Goal: Register for event/course

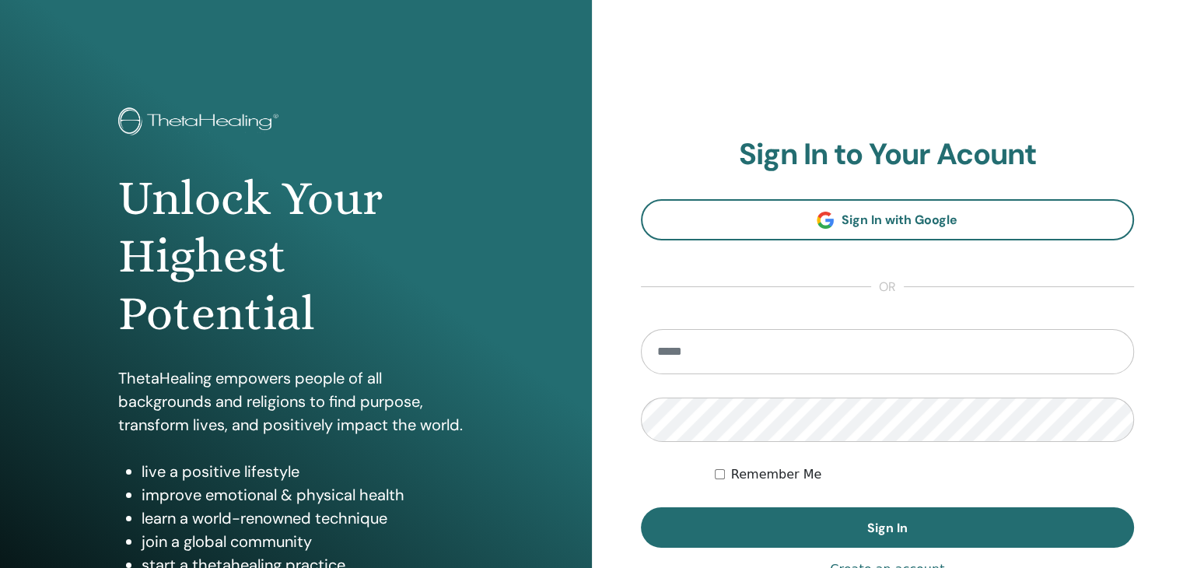
click at [740, 351] on input "email" at bounding box center [888, 351] width 494 height 45
type input "**********"
click at [641, 507] on button "Sign In" at bounding box center [888, 527] width 494 height 40
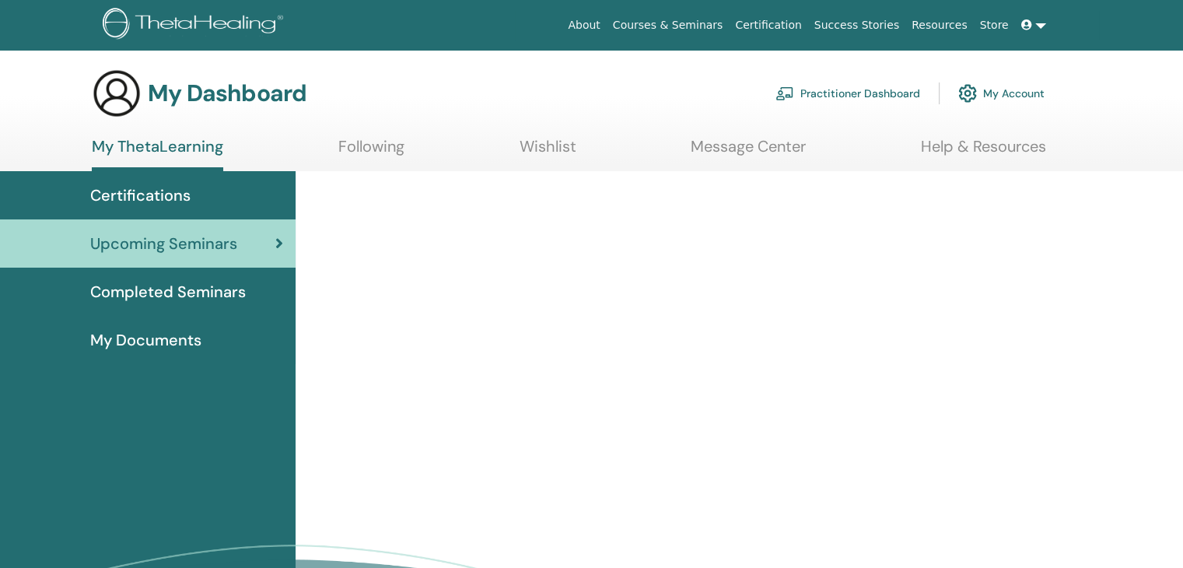
click at [561, 147] on link "Wishlist" at bounding box center [547, 152] width 57 height 30
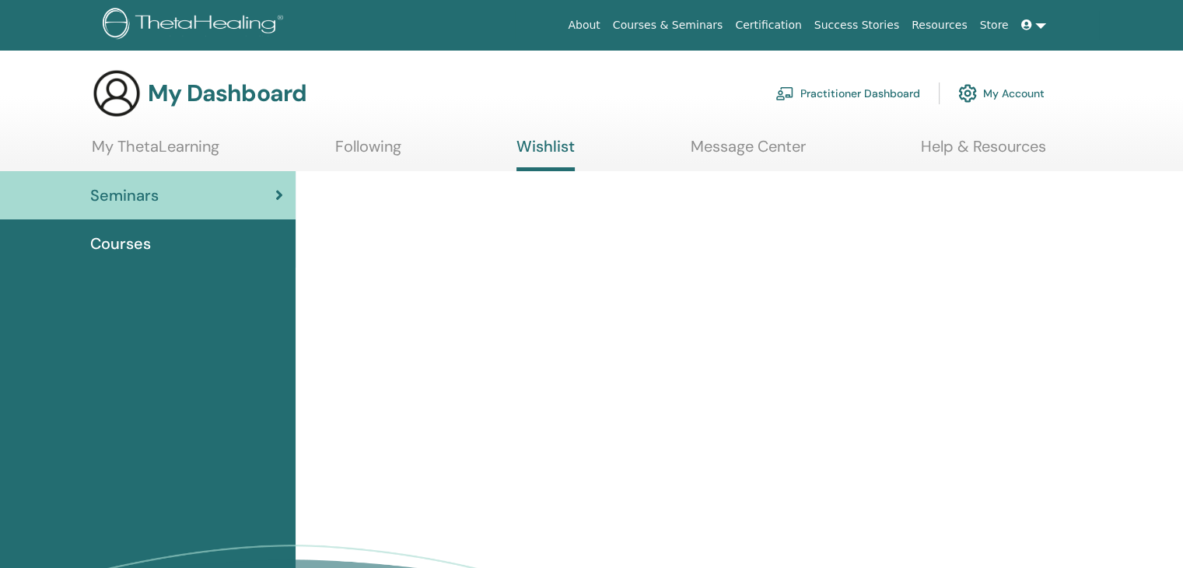
click at [155, 246] on div "Courses" at bounding box center [147, 243] width 271 height 23
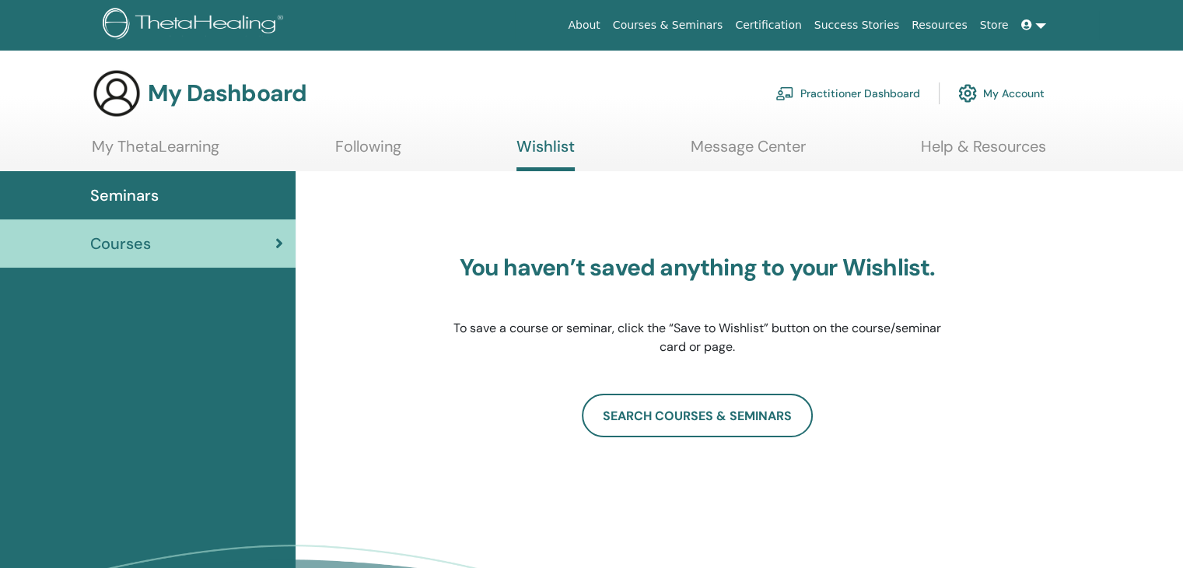
click at [195, 204] on div "Seminars" at bounding box center [147, 195] width 271 height 23
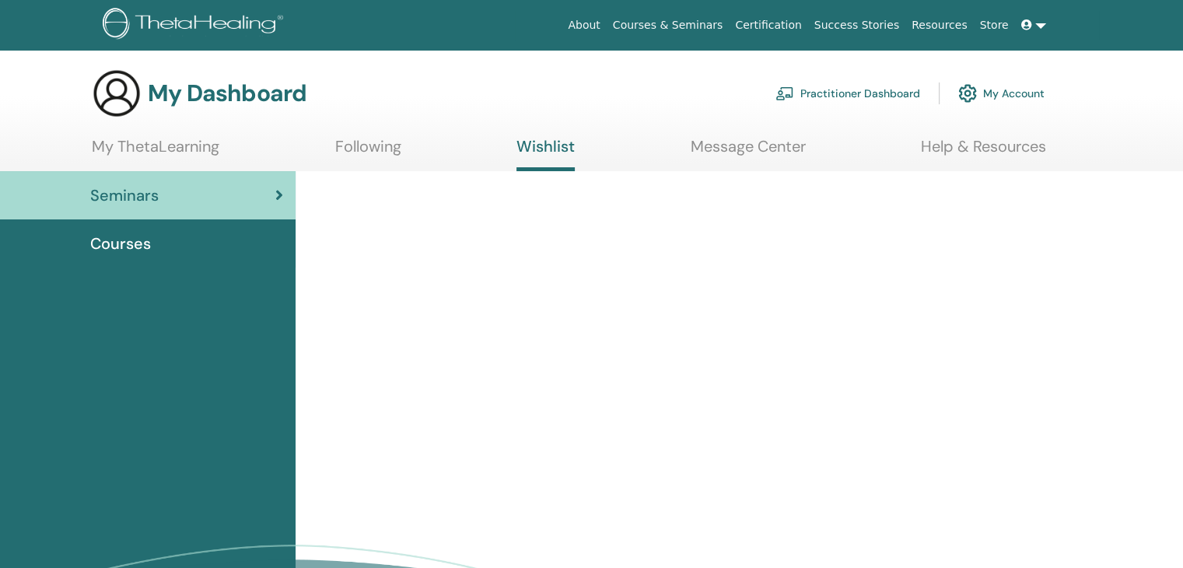
click at [353, 153] on link "Following" at bounding box center [368, 152] width 66 height 30
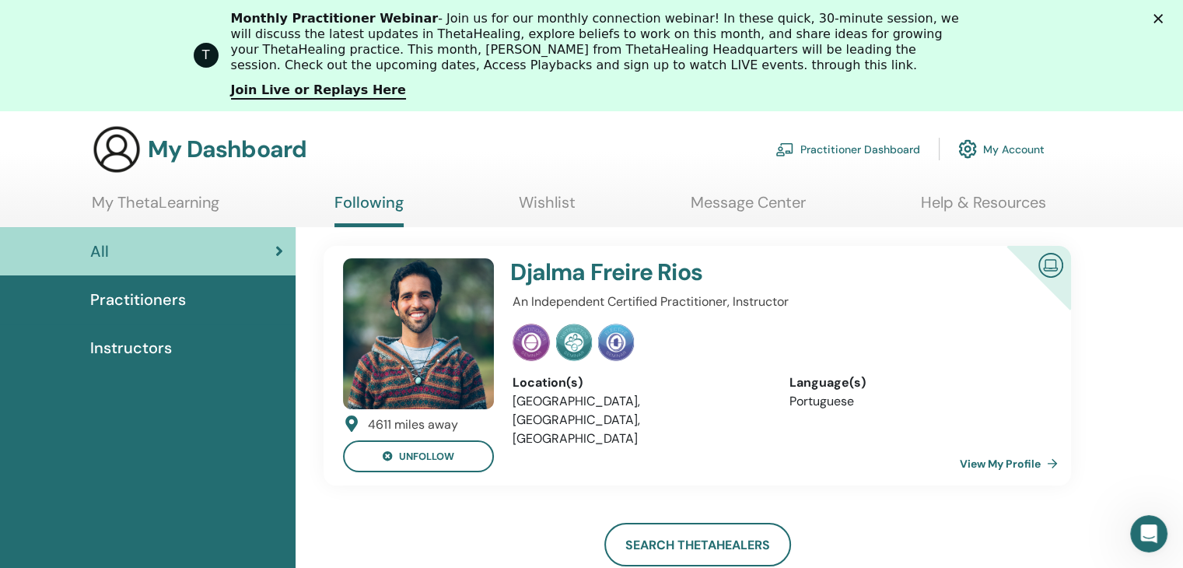
scroll to position [78, 0]
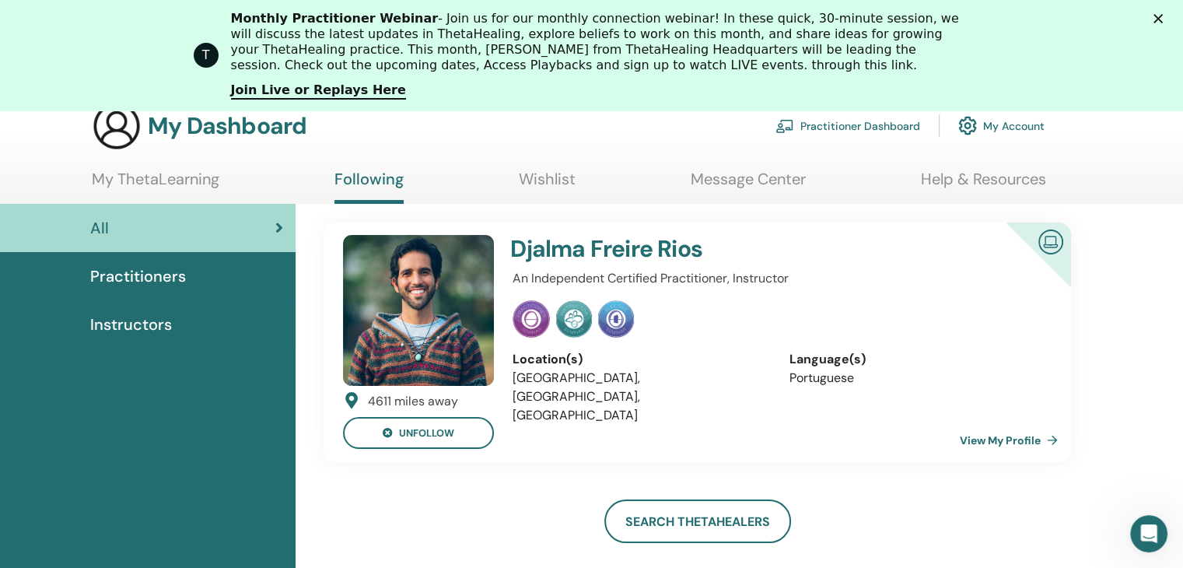
click at [991, 442] on link "View My Profile" at bounding box center [1012, 440] width 104 height 31
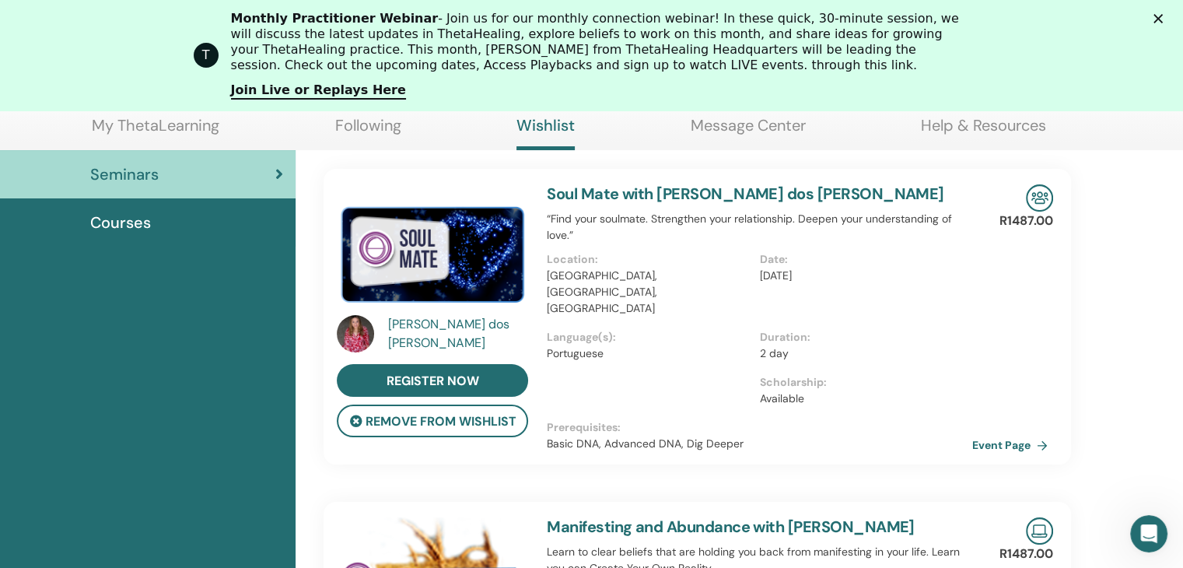
scroll to position [118, 0]
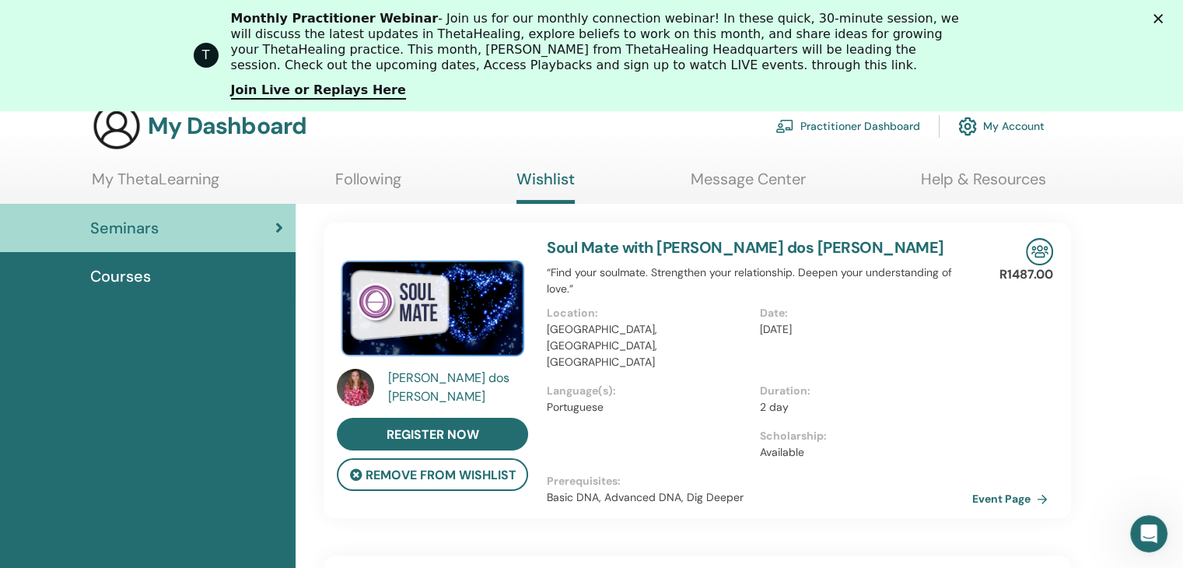
click at [765, 244] on link "Soul Mate with [PERSON_NAME] dos [PERSON_NAME]" at bounding box center [745, 247] width 397 height 20
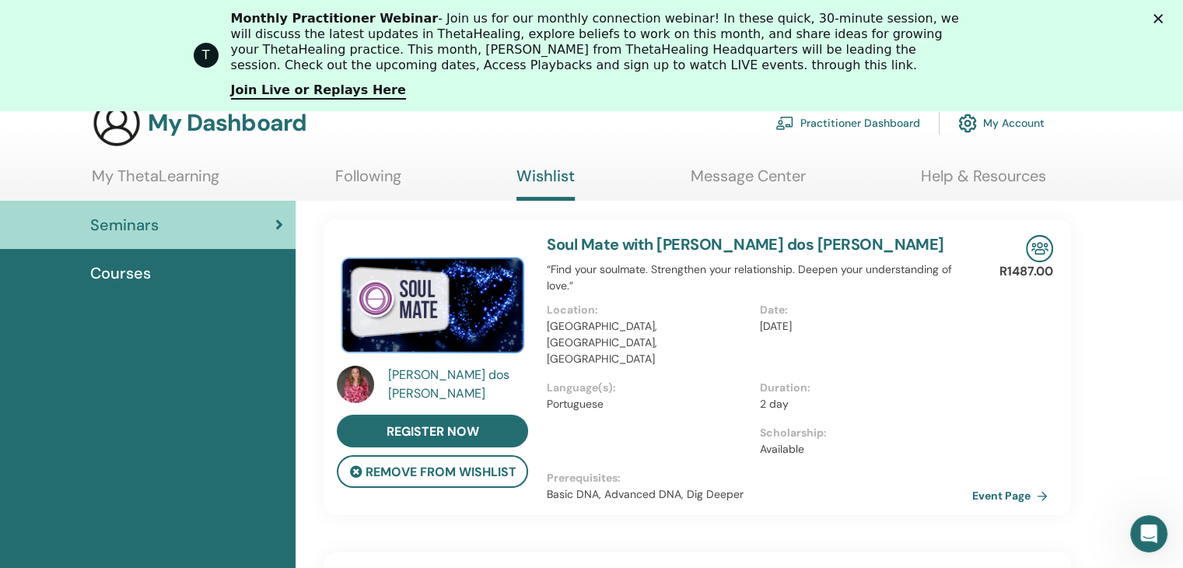
scroll to position [118, 0]
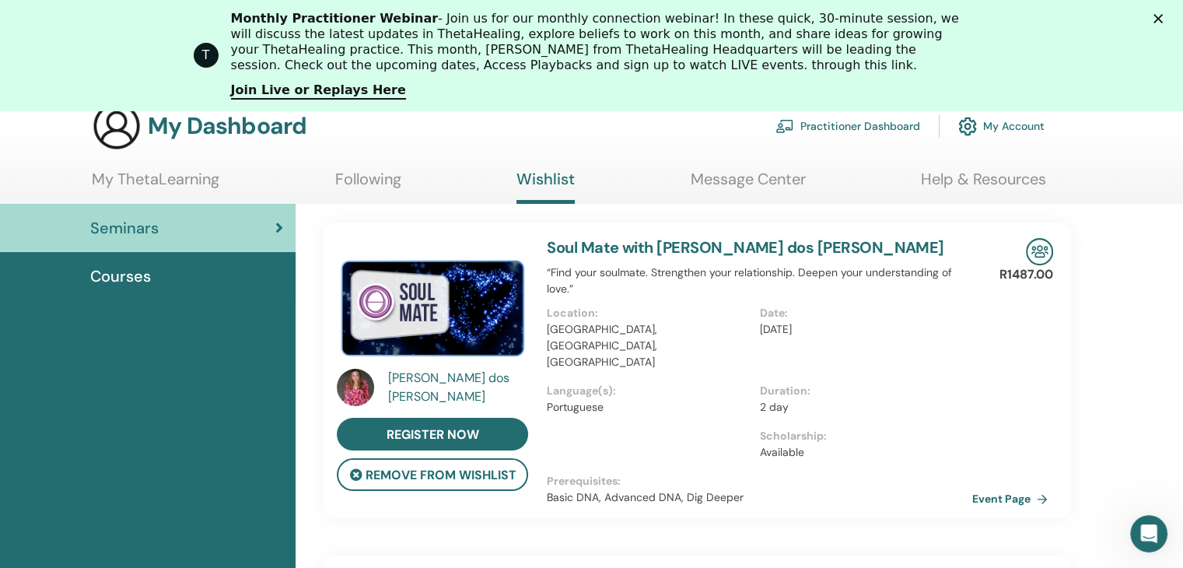
click at [796, 246] on link "Soul Mate with [PERSON_NAME] dos [PERSON_NAME]" at bounding box center [745, 247] width 397 height 20
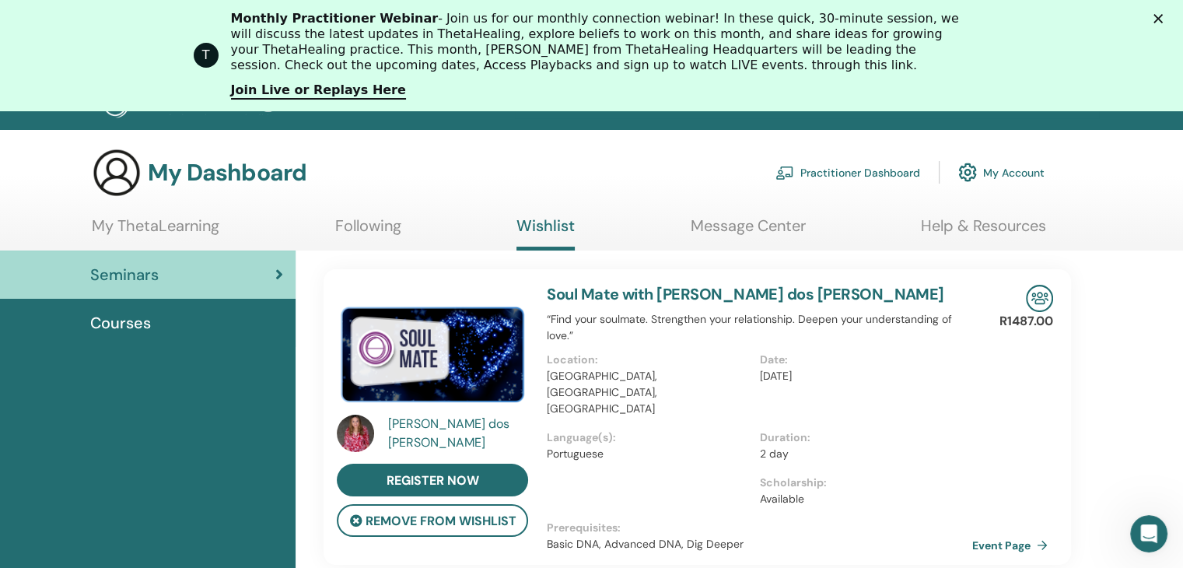
scroll to position [78, 0]
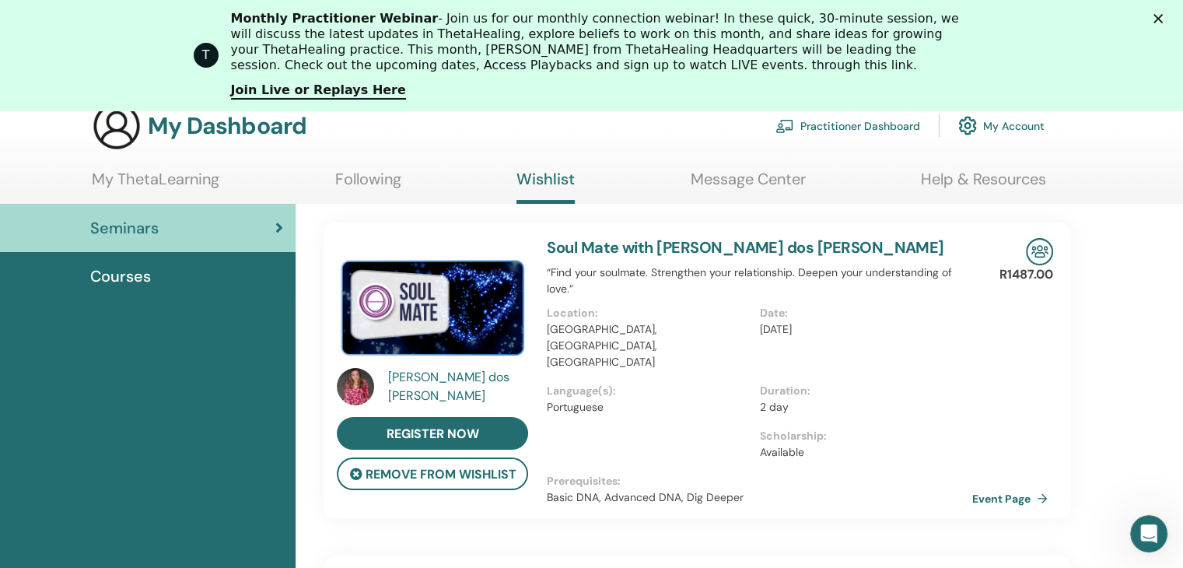
click at [470, 328] on img at bounding box center [432, 305] width 191 height 135
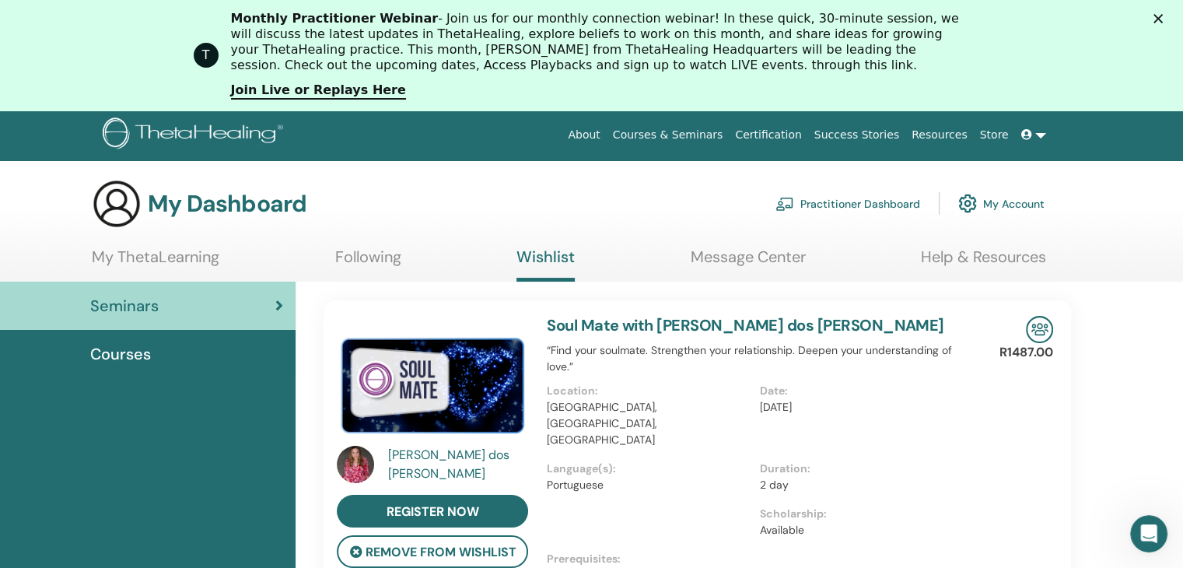
click at [459, 452] on div "Marcia dos Guimaraes Santos" at bounding box center [460, 464] width 144 height 37
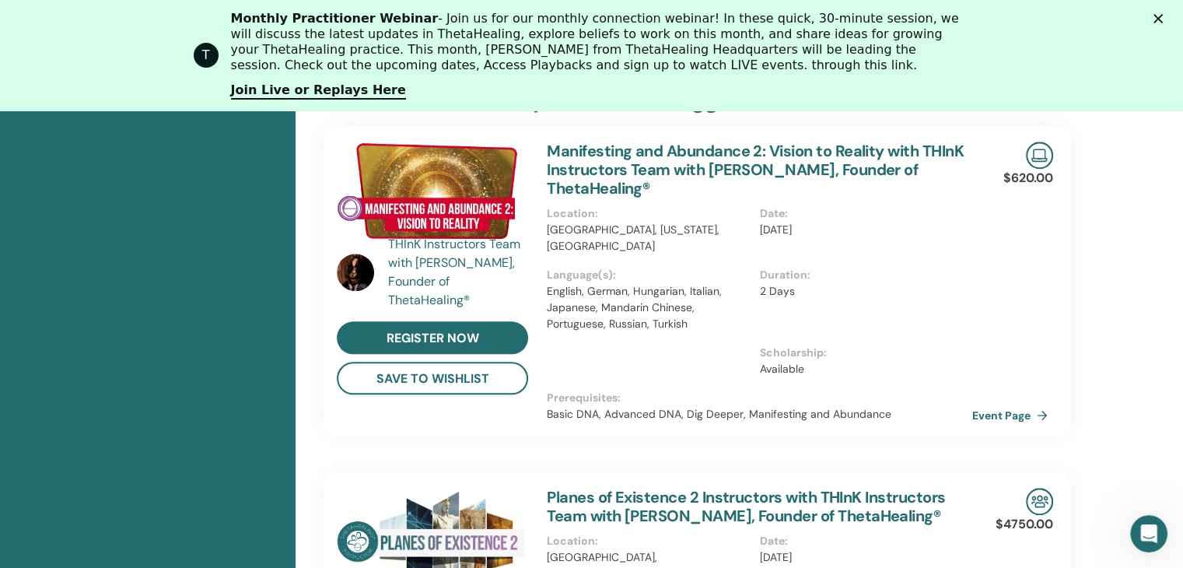
scroll to position [1596, 0]
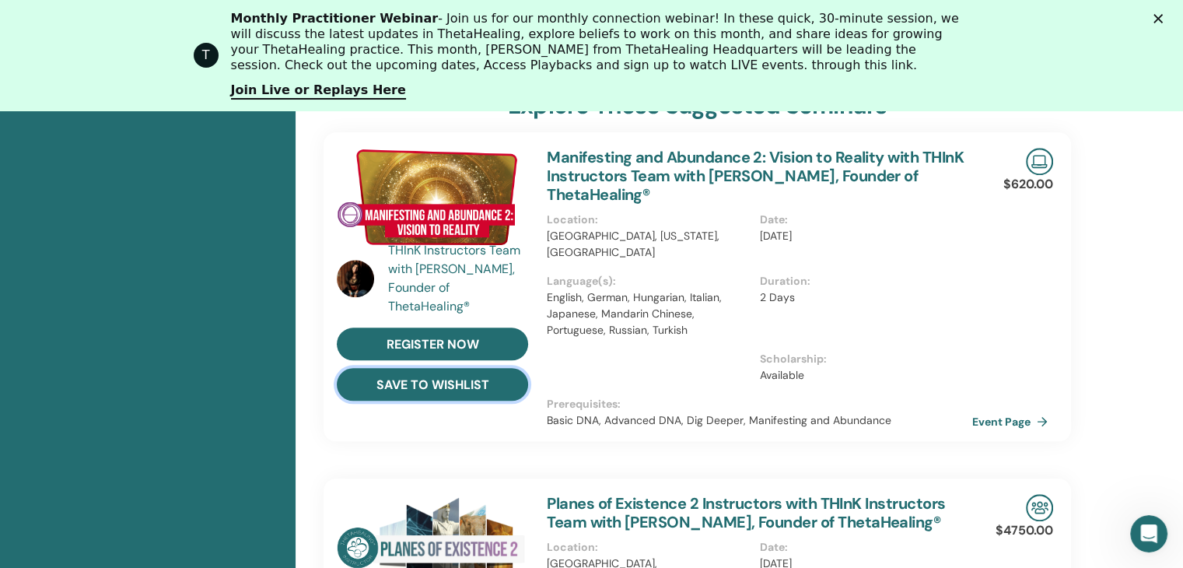
click at [503, 372] on button "save to wishlist" at bounding box center [432, 384] width 191 height 33
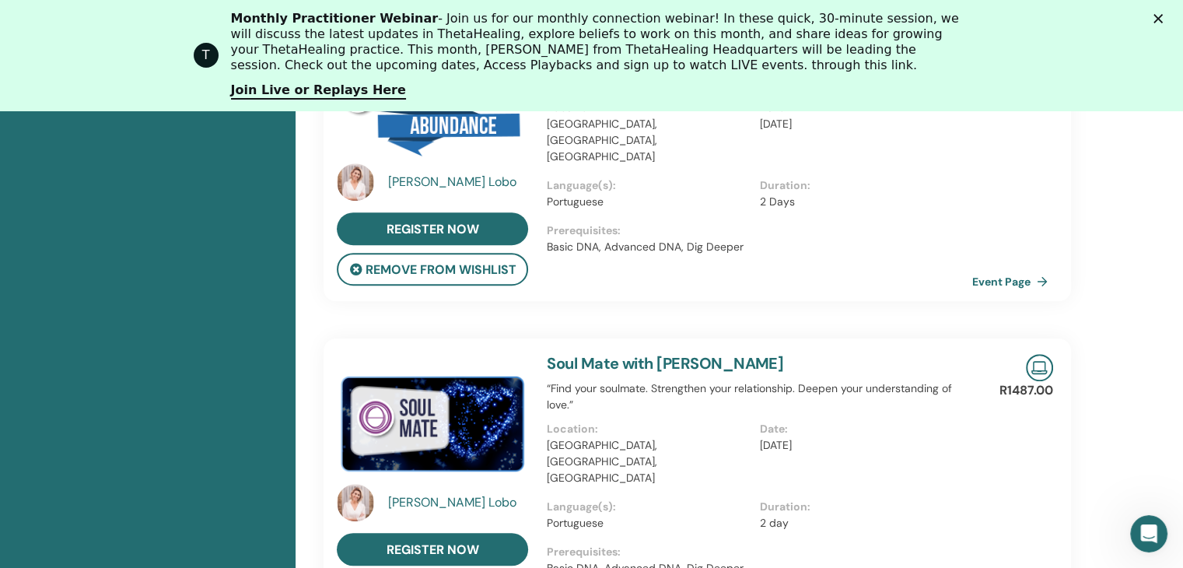
scroll to position [1129, 0]
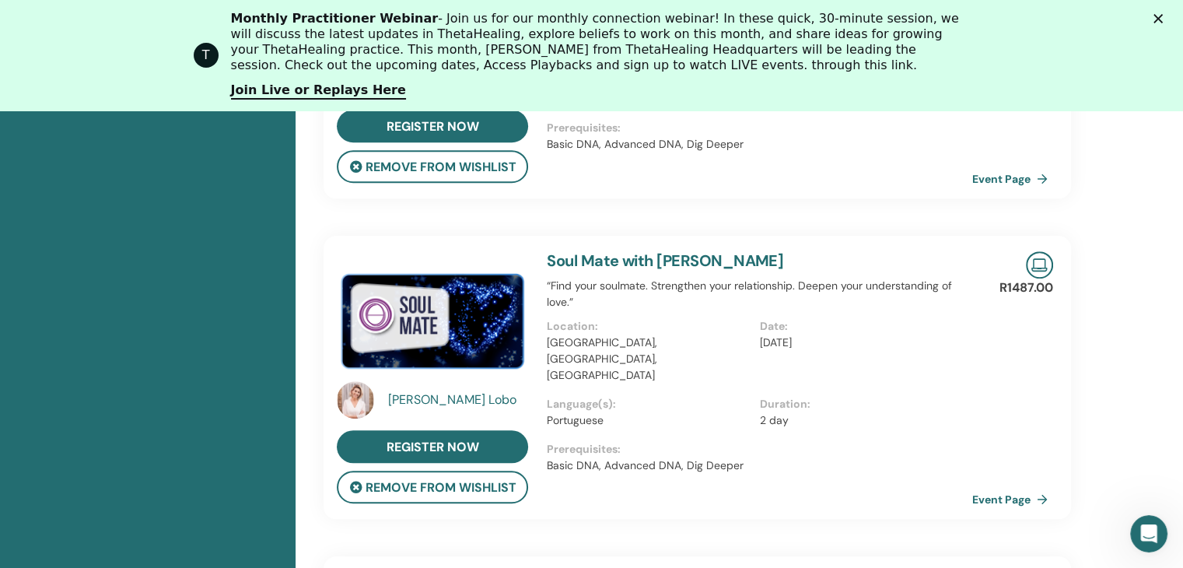
click at [510, 324] on img at bounding box center [432, 318] width 191 height 135
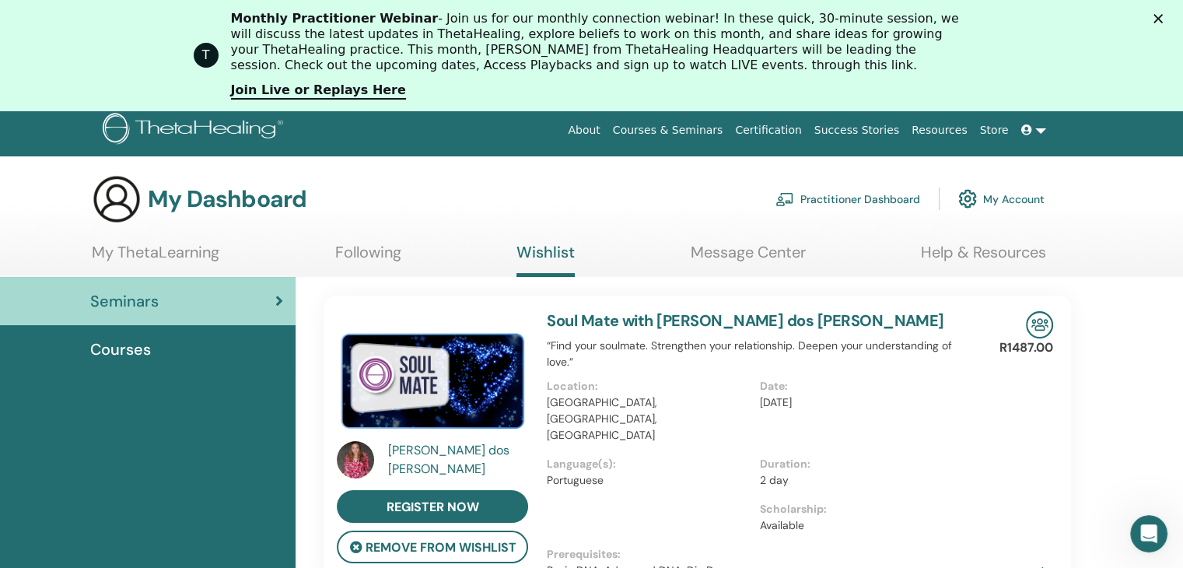
scroll to position [0, 0]
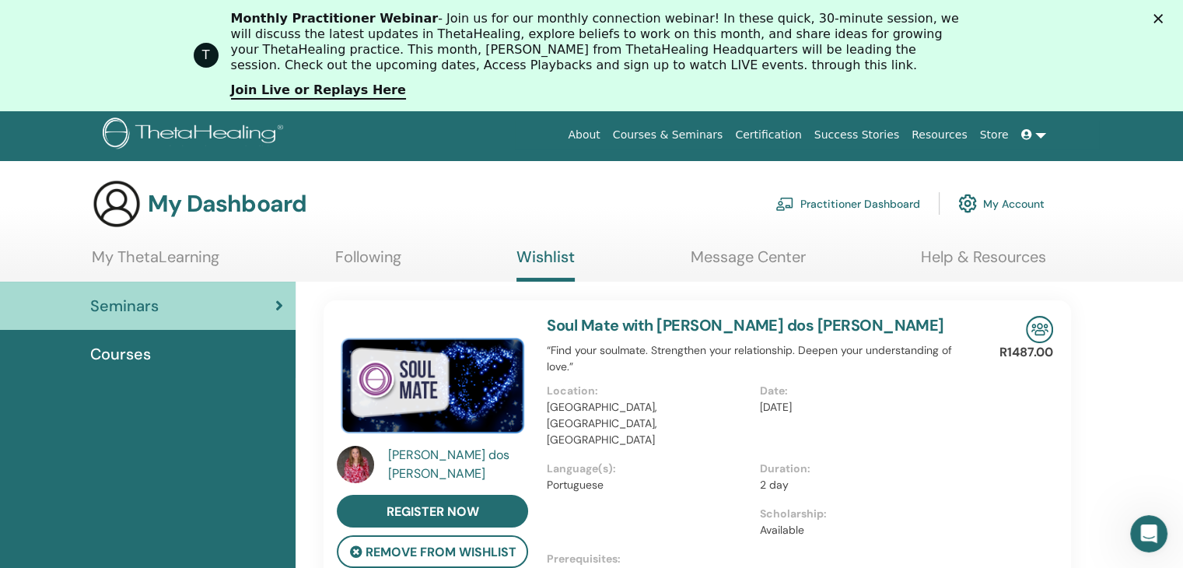
click at [677, 320] on link "Soul Mate with Marcia dos Guimaraes Santos" at bounding box center [745, 325] width 397 height 20
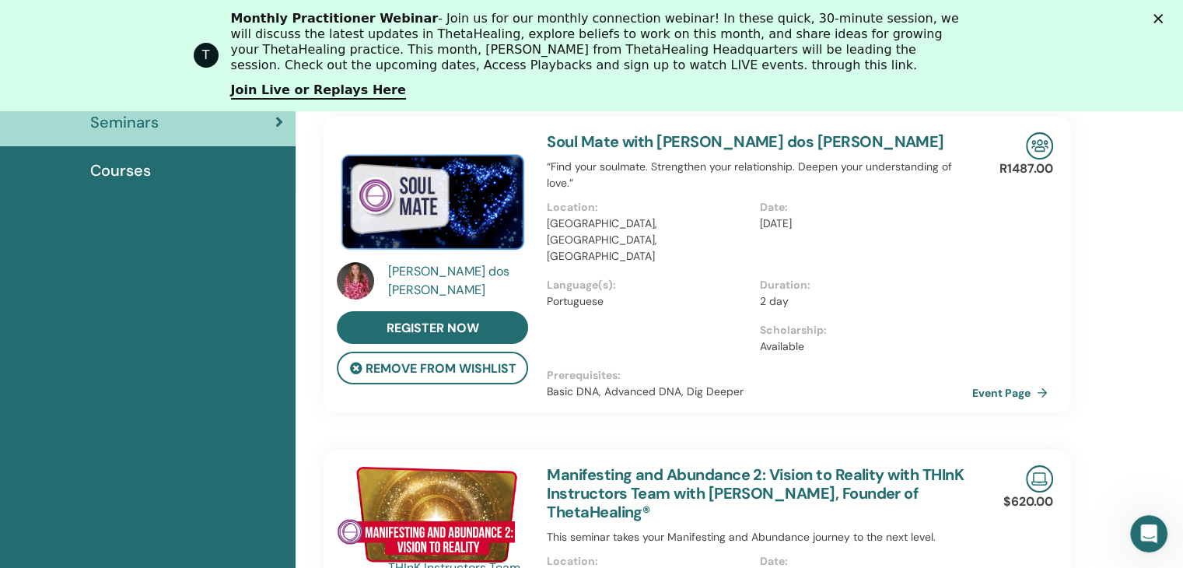
scroll to position [196, 0]
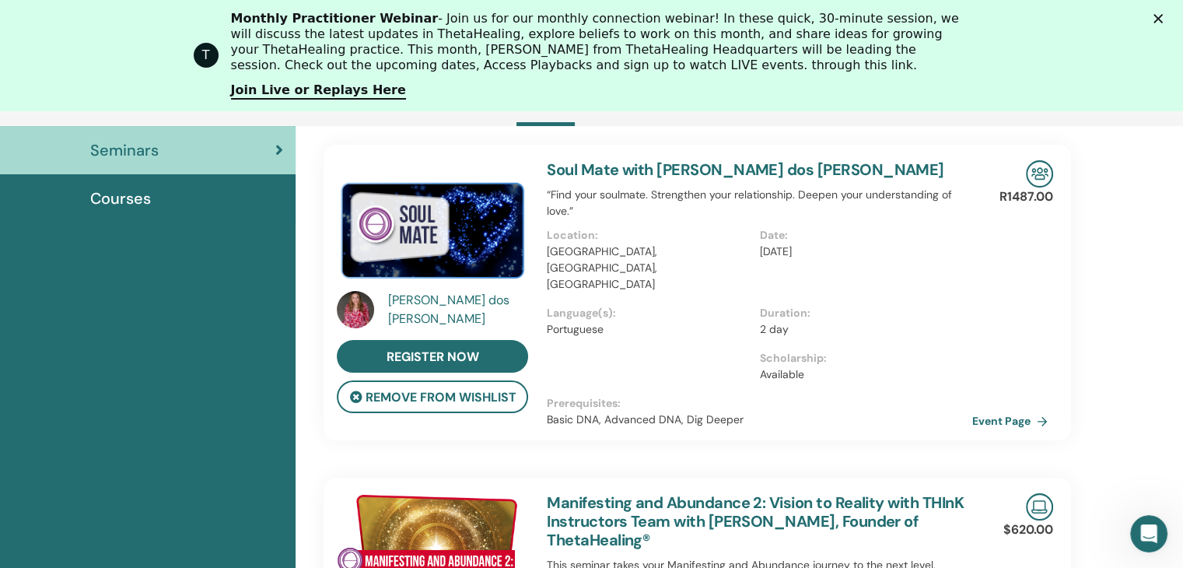
click at [786, 184] on div "Soul Mate with Marcia dos Guimaraes Santos “Find your soulmate. Strengthen your…" at bounding box center [759, 292] width 444 height 295
click at [484, 257] on img at bounding box center [432, 227] width 191 height 135
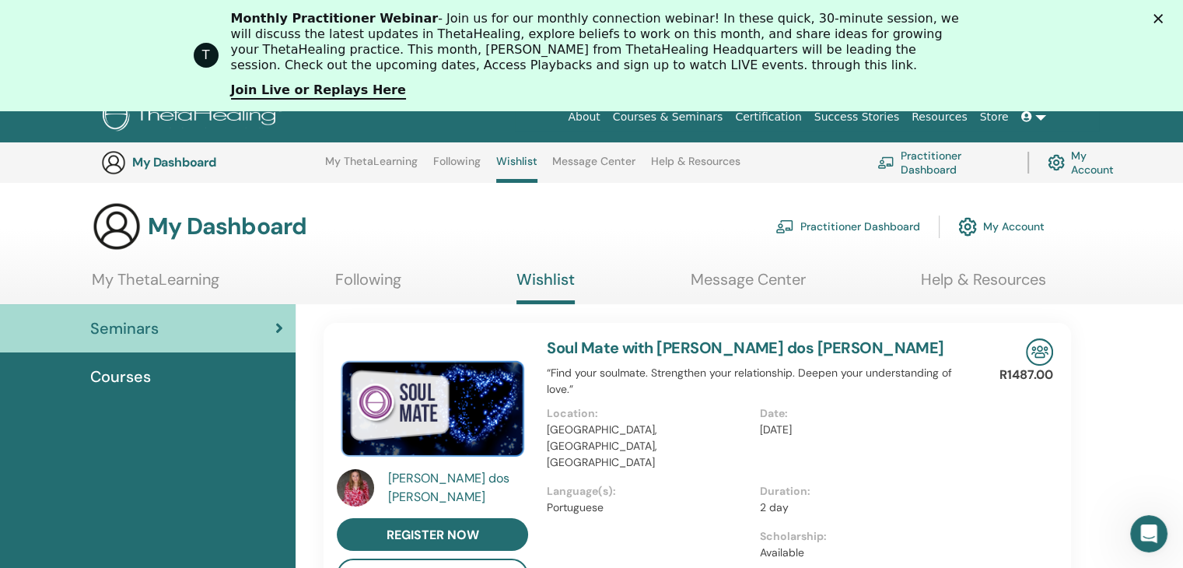
scroll to position [0, 0]
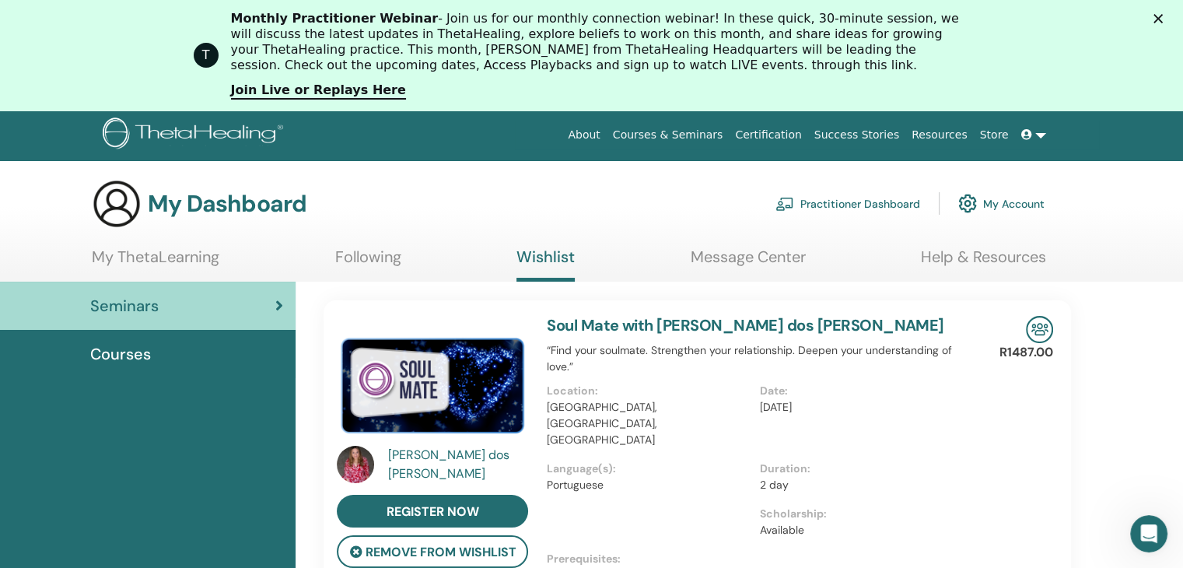
click at [435, 448] on div "Marcia dos Guimaraes Santos" at bounding box center [460, 464] width 144 height 37
click at [446, 456] on div "Marcia dos Guimaraes Santos" at bounding box center [460, 464] width 144 height 37
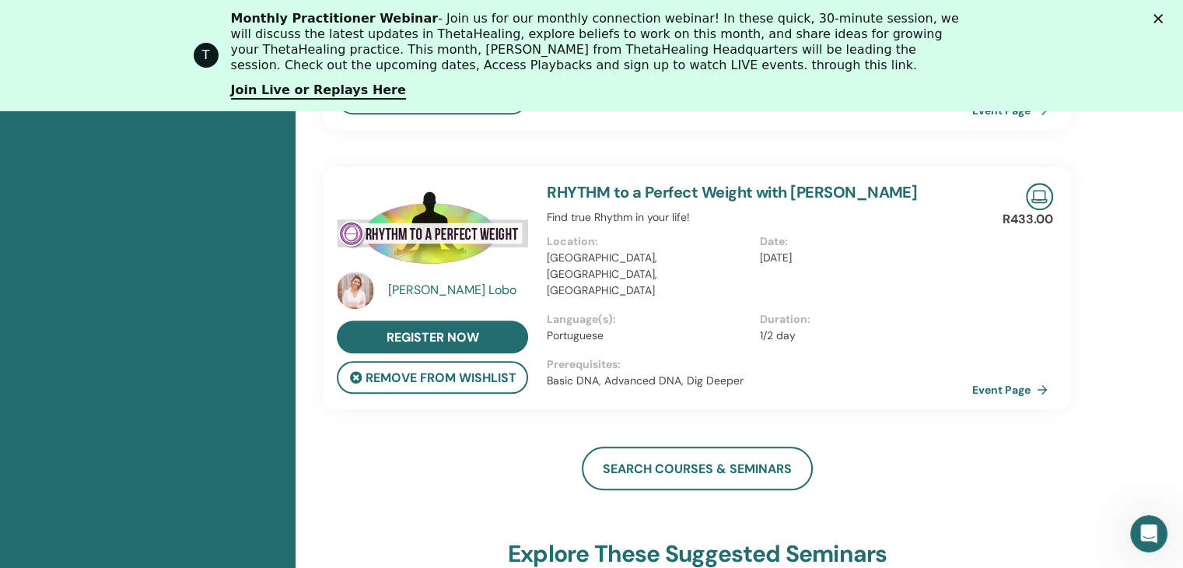
scroll to position [1751, 0]
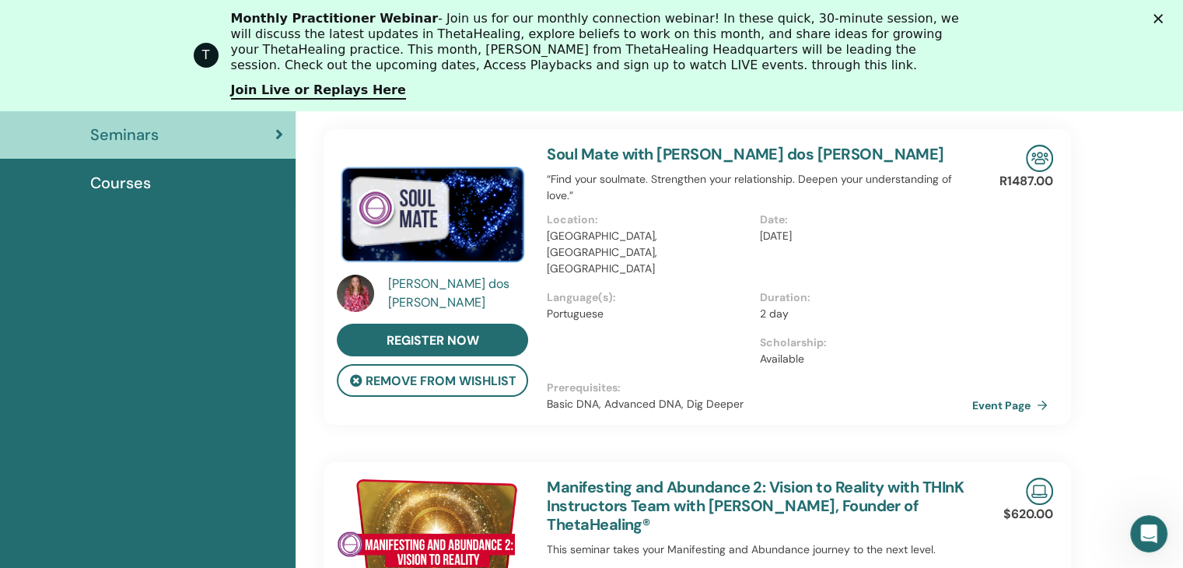
scroll to position [351, 0]
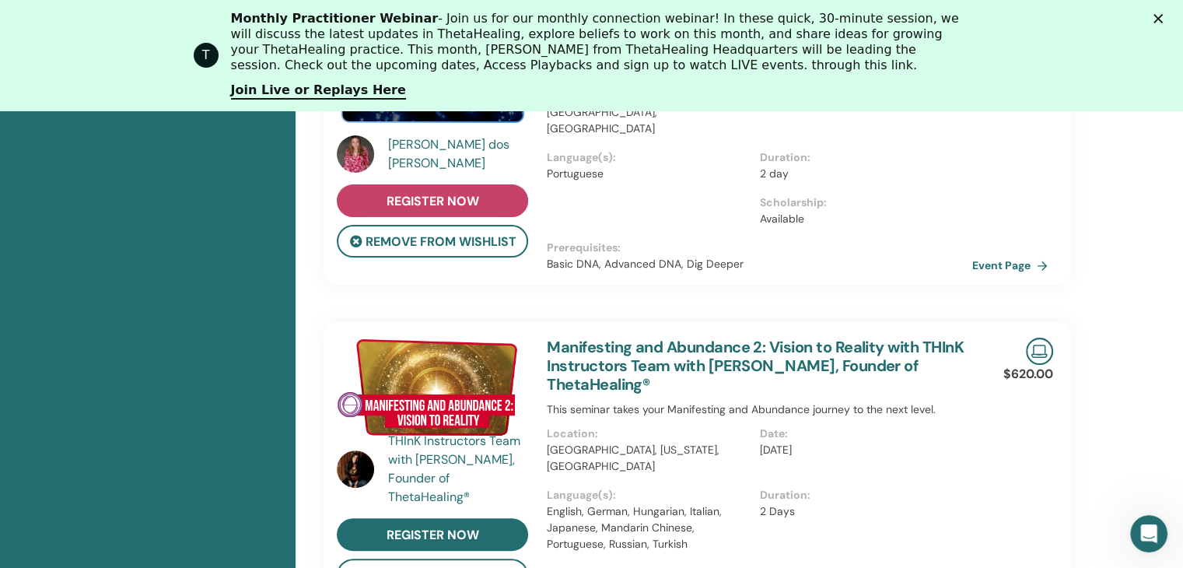
click at [470, 197] on span "register now" at bounding box center [432, 201] width 93 height 16
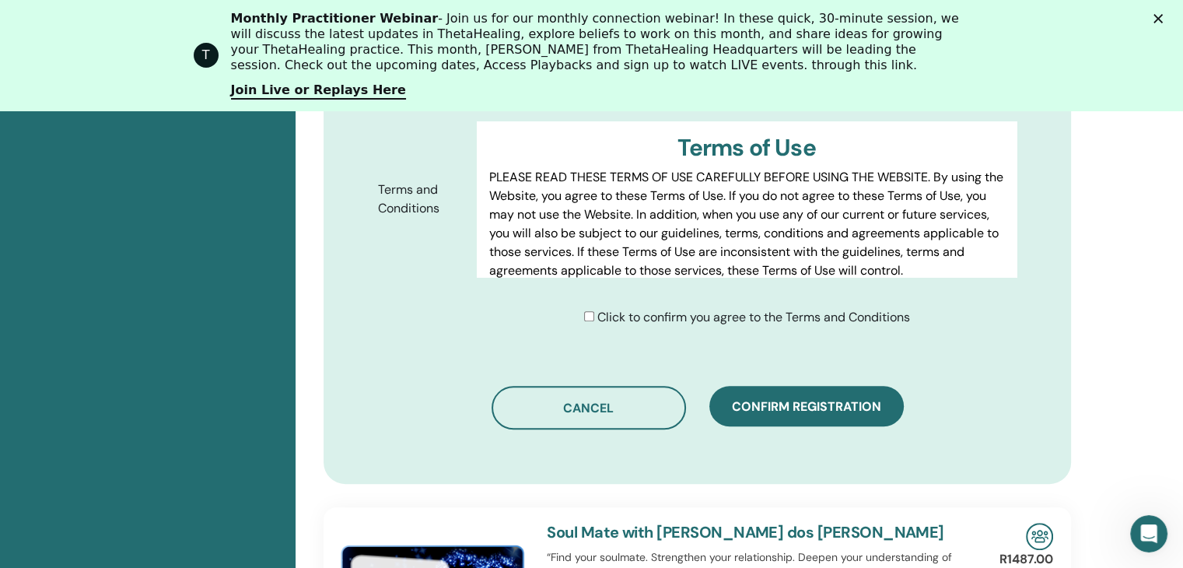
scroll to position [1203, 0]
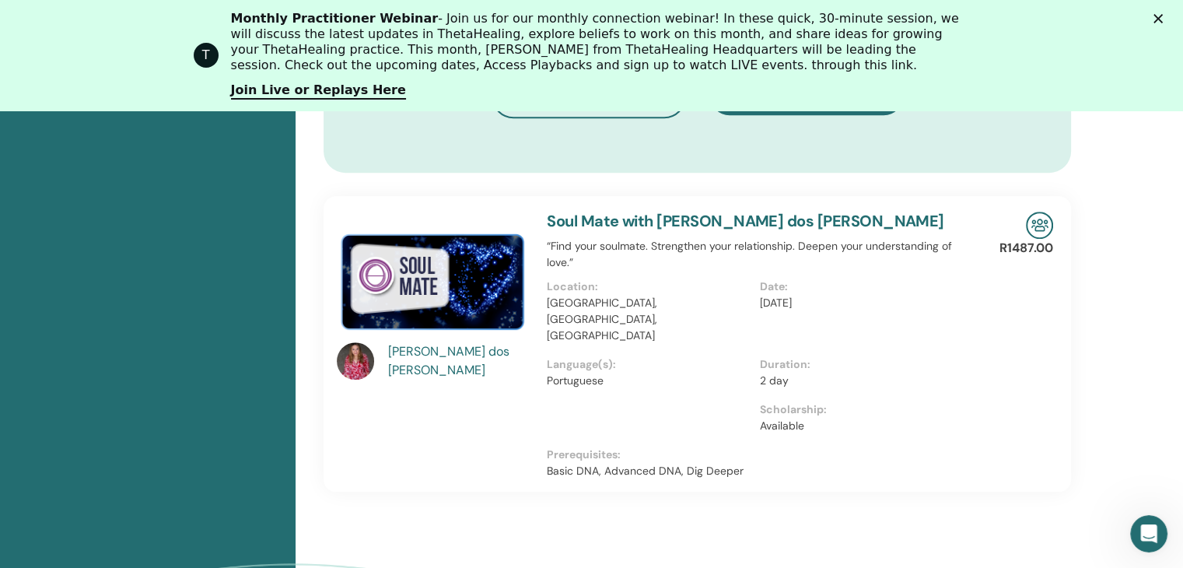
click at [858, 418] on p "Available" at bounding box center [861, 426] width 203 height 16
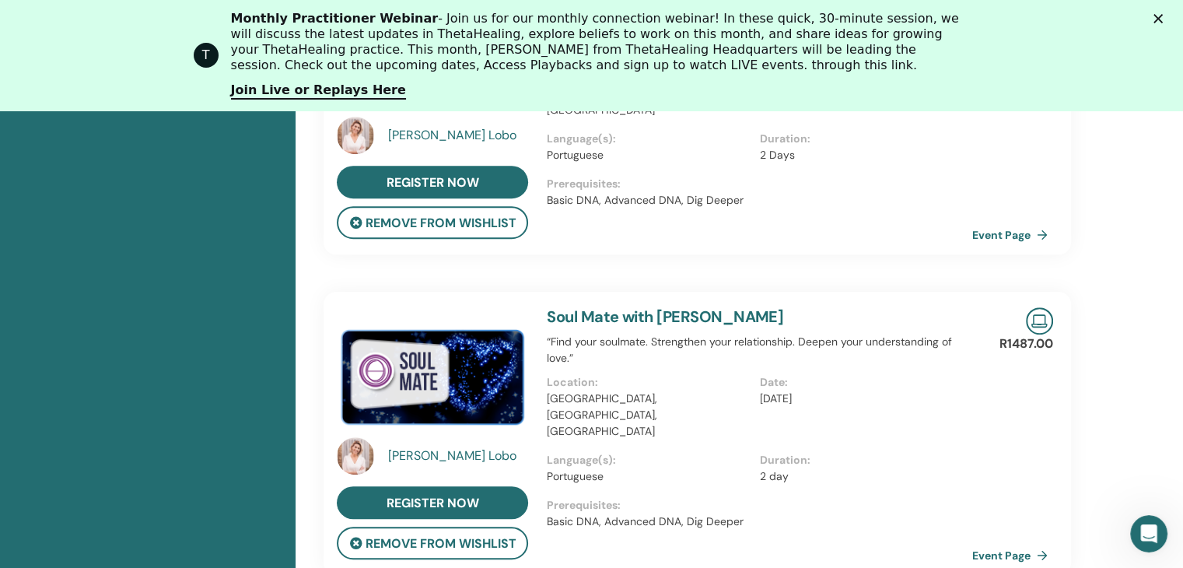
scroll to position [1096, 0]
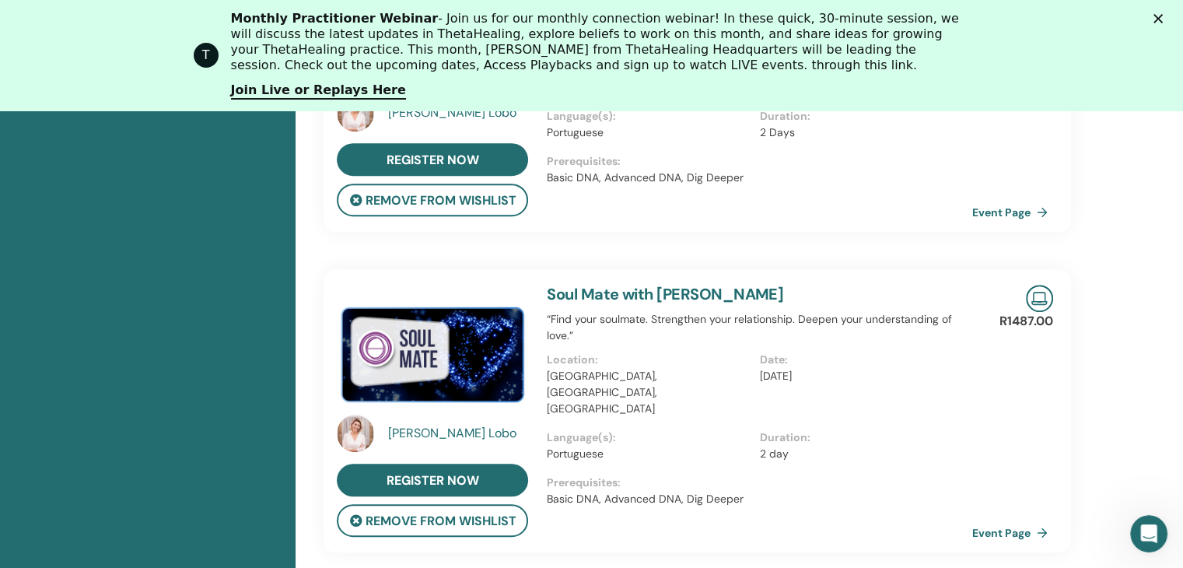
click at [883, 285] on h3 "Soul Mate with Anna Lobo" at bounding box center [759, 294] width 425 height 19
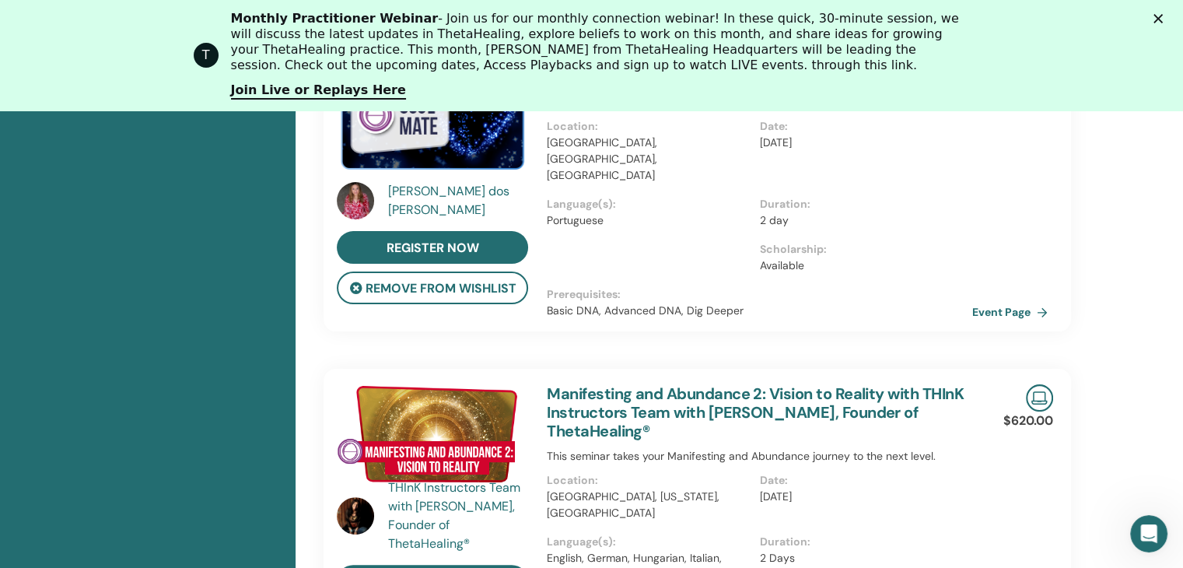
scroll to position [163, 0]
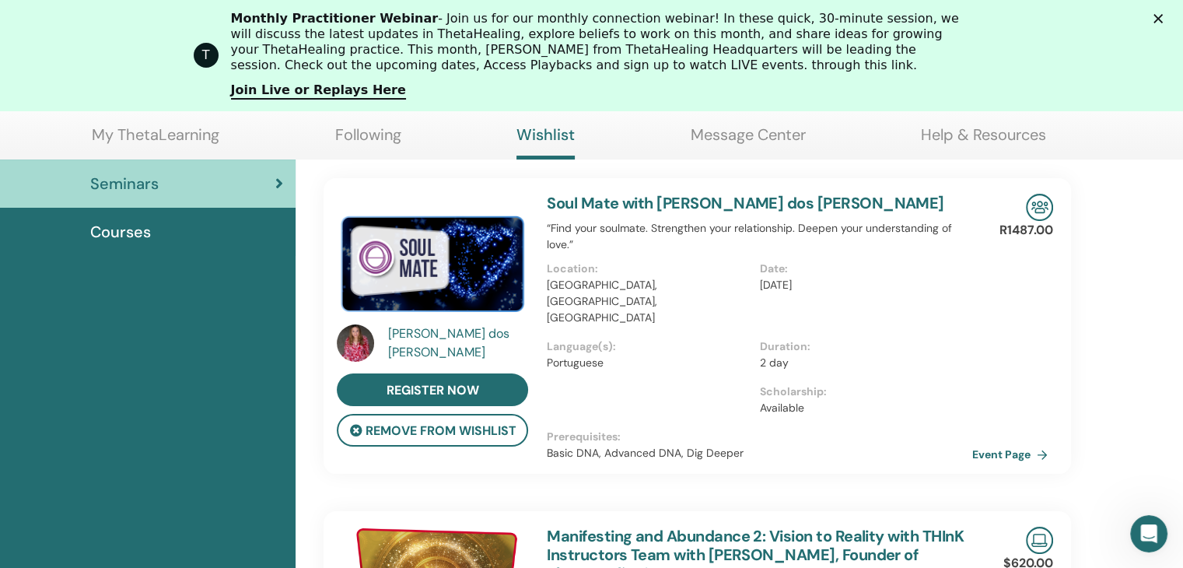
click at [878, 445] on p "Basic DNA, Advanced DNA, Dig Deeper" at bounding box center [759, 453] width 425 height 16
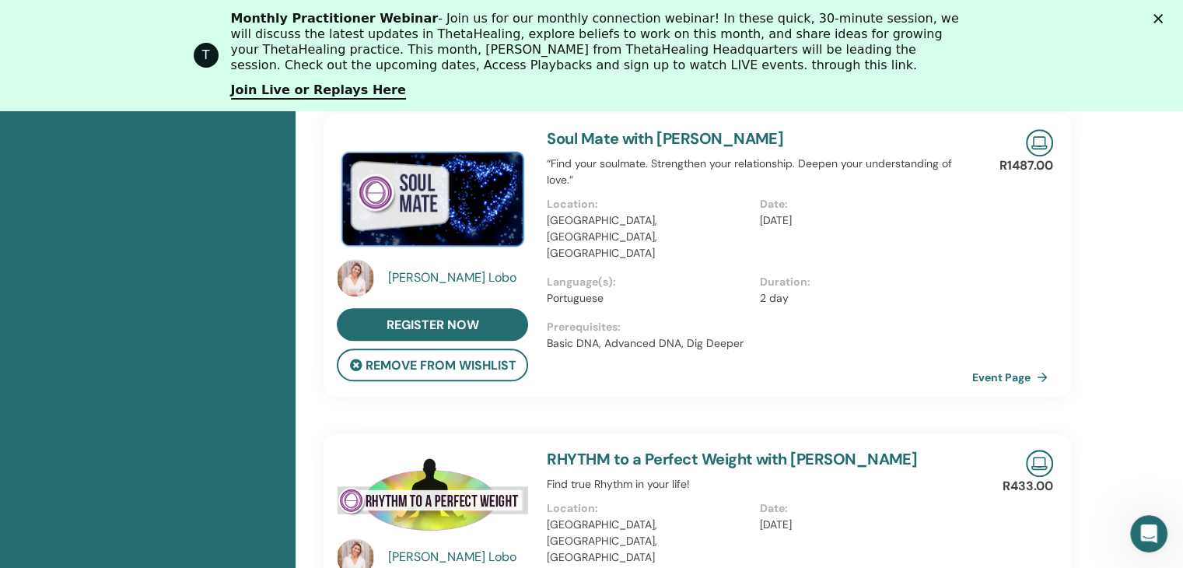
scroll to position [1718, 0]
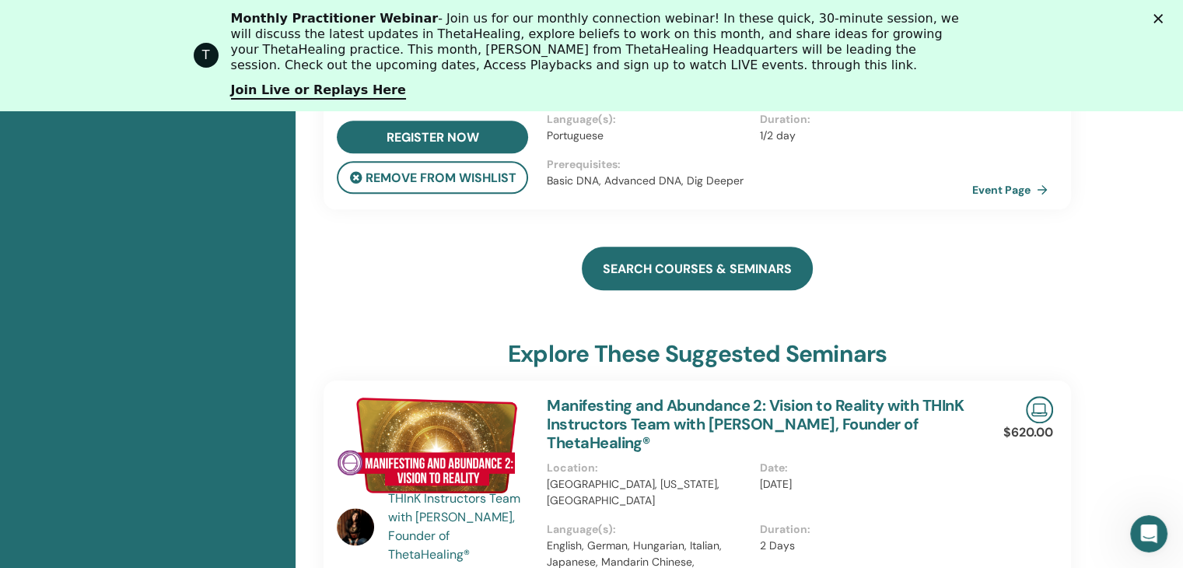
click at [734, 260] on link "search courses & seminars" at bounding box center [697, 268] width 231 height 44
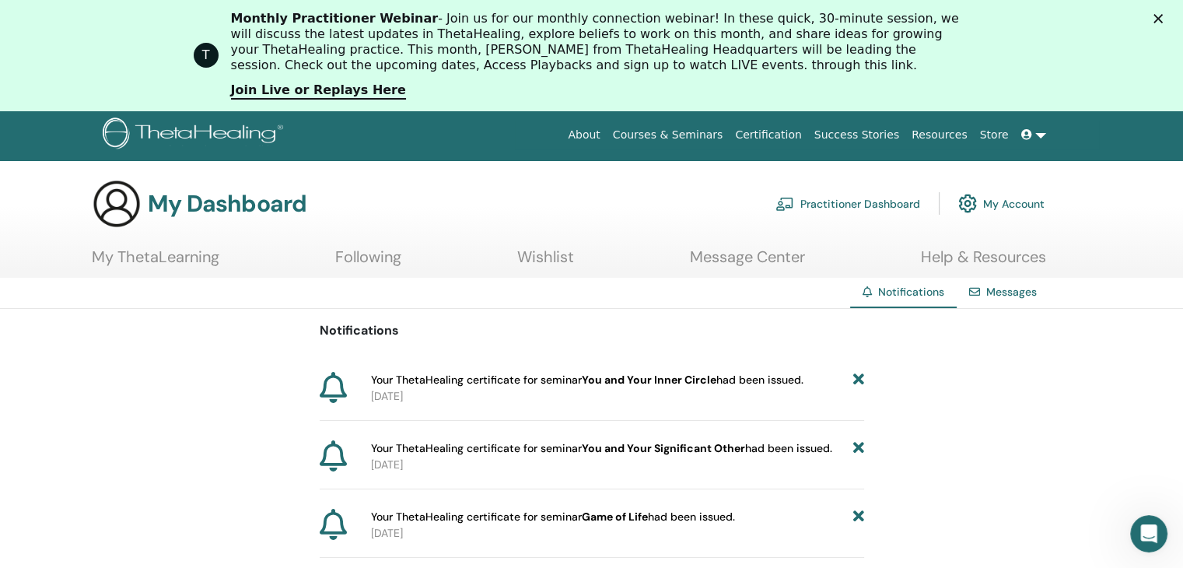
click at [362, 260] on link "Following" at bounding box center [368, 262] width 66 height 30
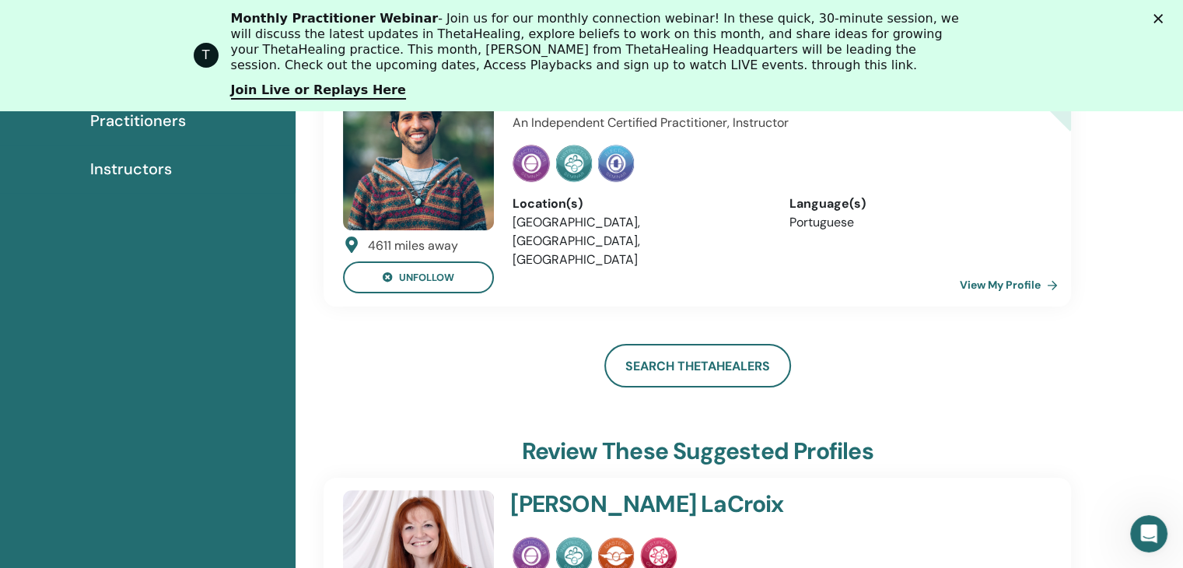
scroll to position [351, 0]
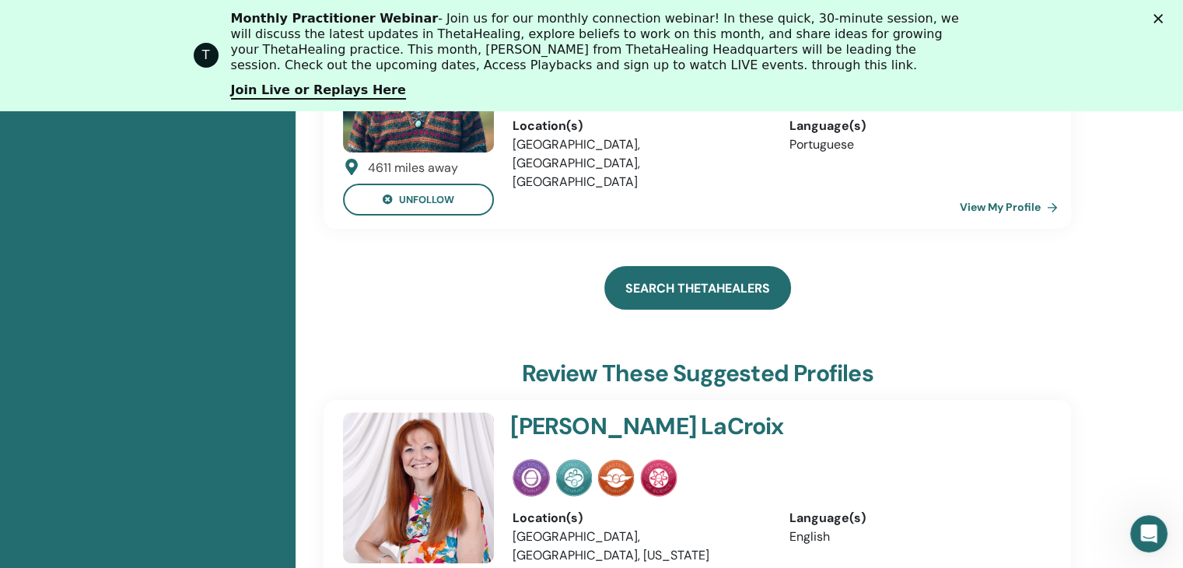
click at [721, 293] on link "Search ThetaHealers" at bounding box center [697, 288] width 187 height 44
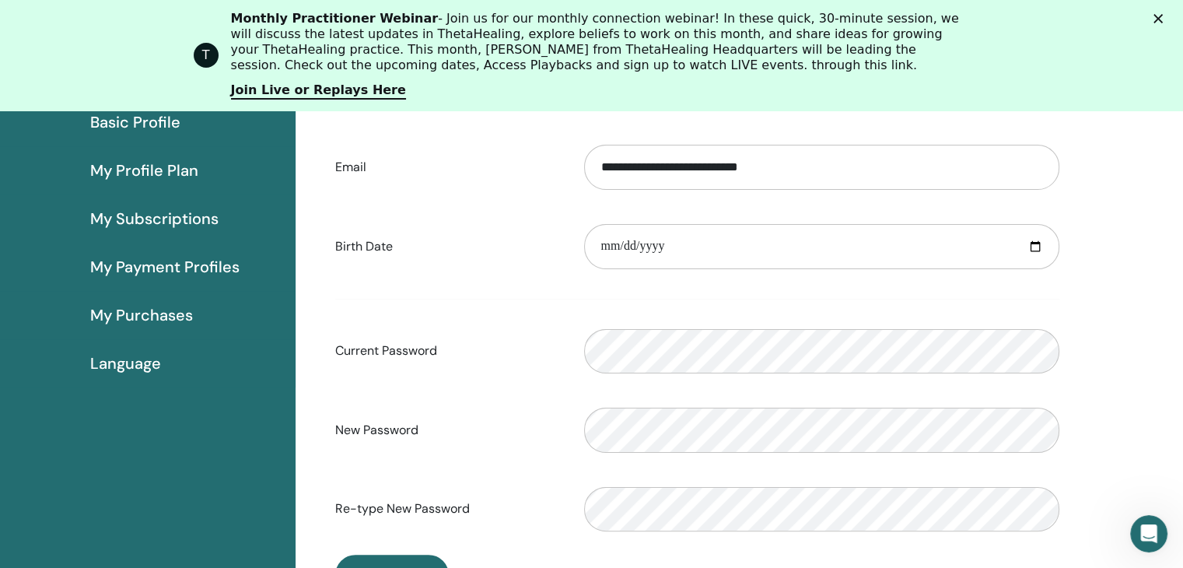
scroll to position [112, 0]
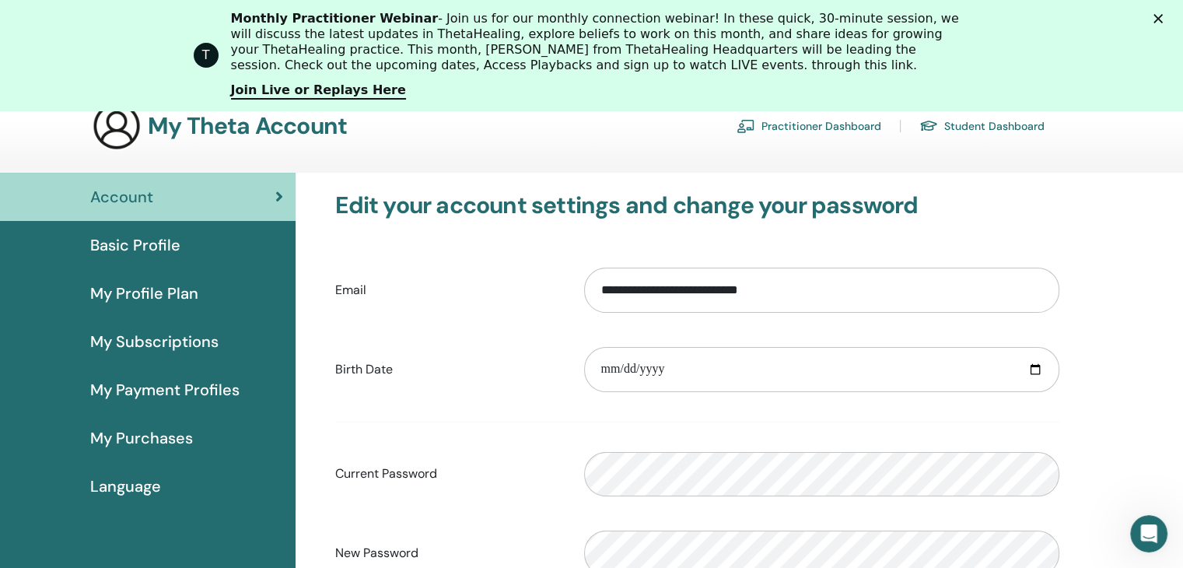
click at [153, 293] on span "My Profile Plan" at bounding box center [144, 292] width 108 height 23
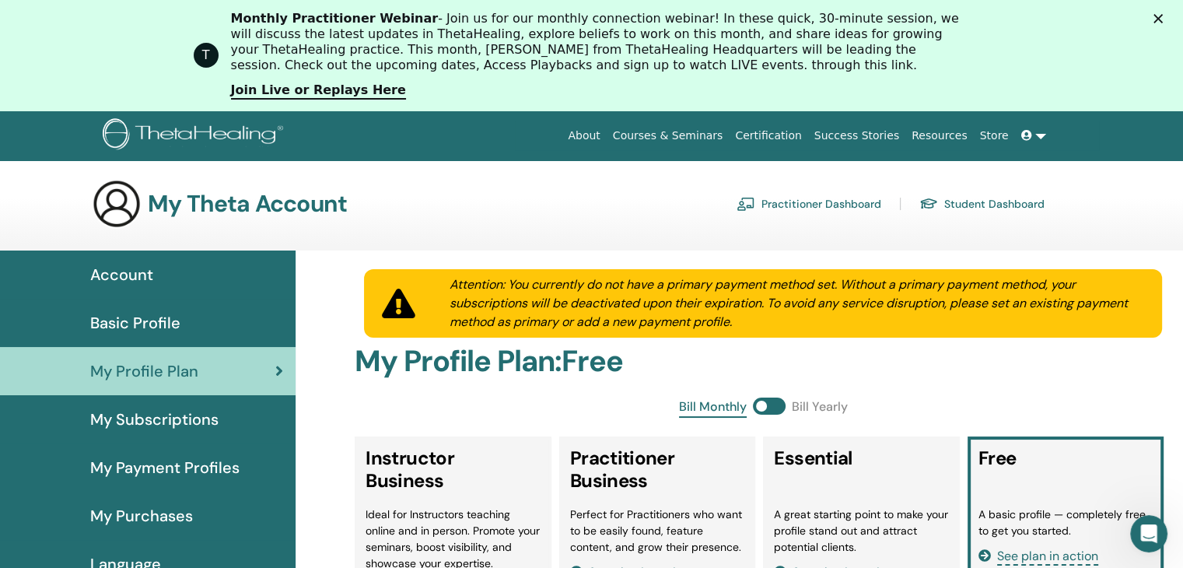
scroll to position [78, 0]
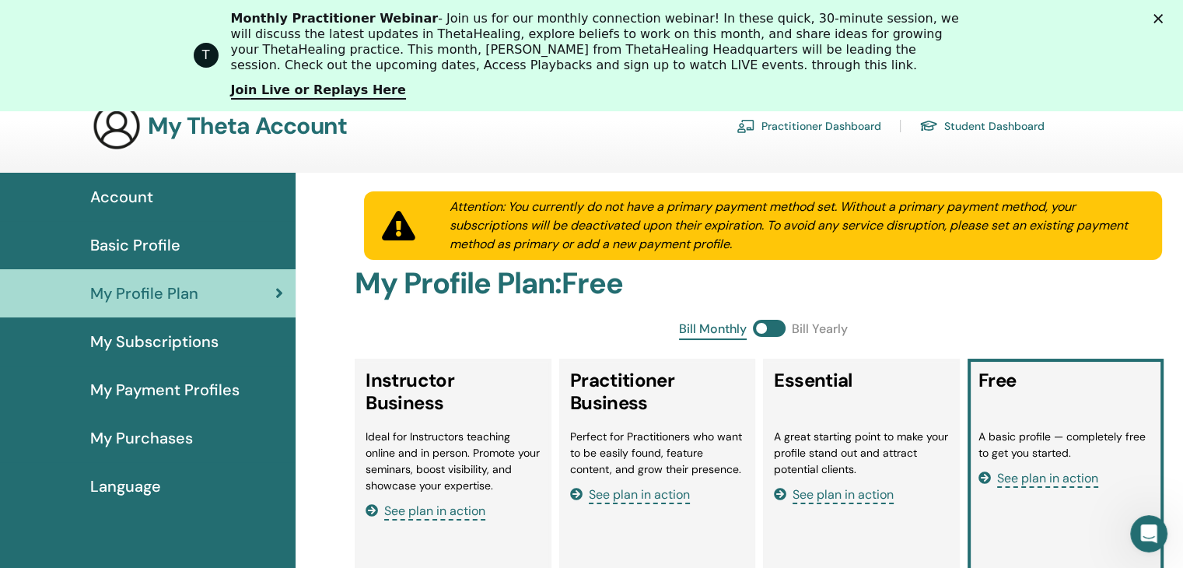
click at [146, 488] on span "Language" at bounding box center [125, 485] width 71 height 23
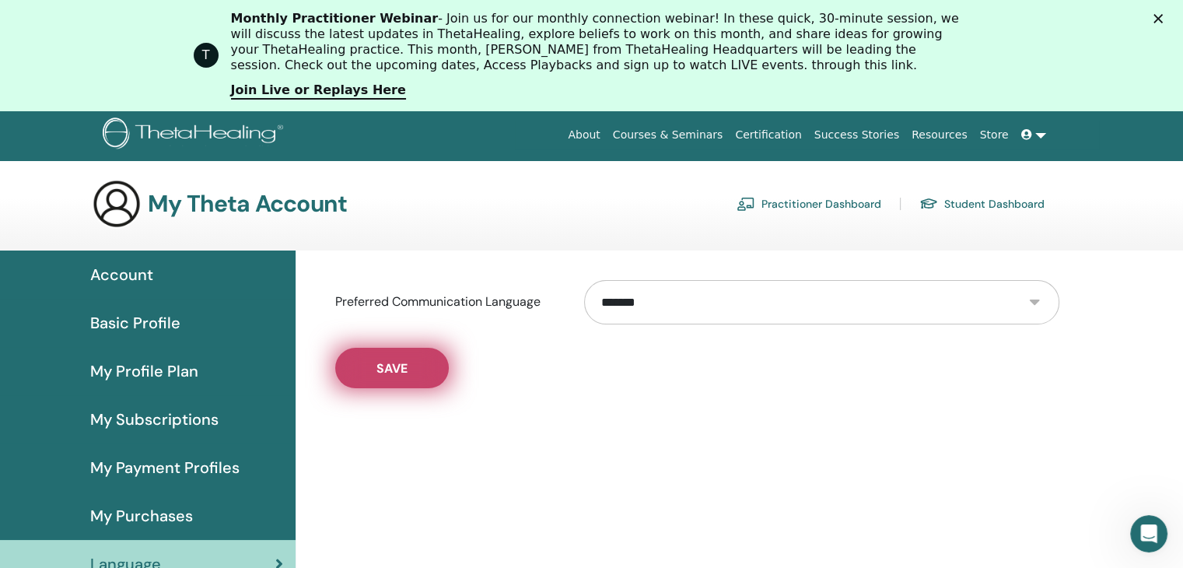
click at [437, 364] on button "Save" at bounding box center [392, 368] width 114 height 40
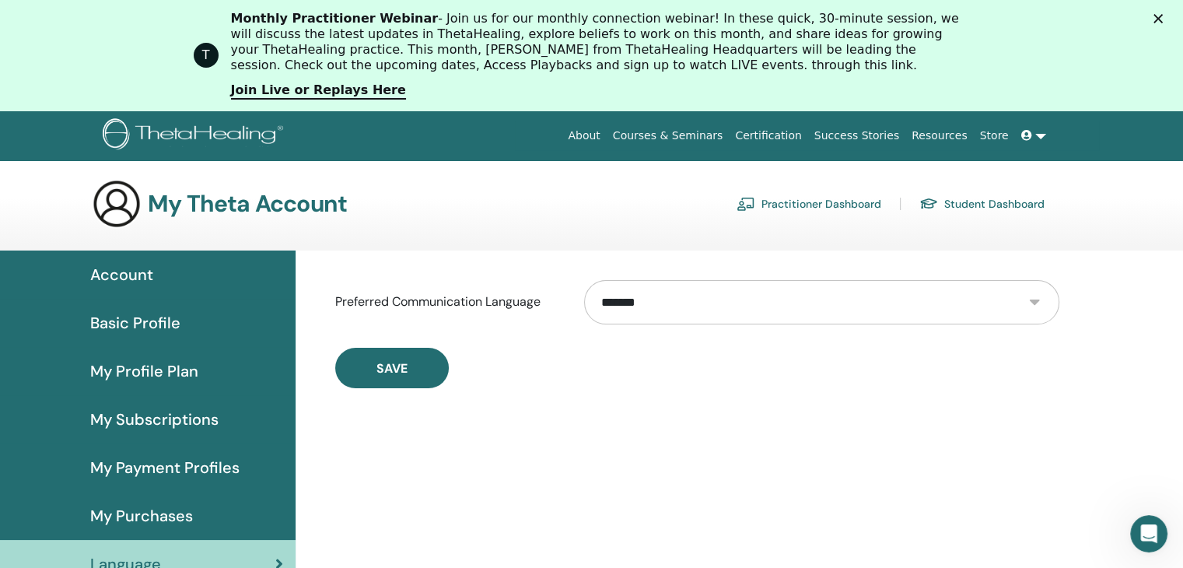
click at [678, 305] on select "**********" at bounding box center [821, 302] width 474 height 45
click at [803, 205] on link "Practitioner Dashboard" at bounding box center [808, 203] width 145 height 25
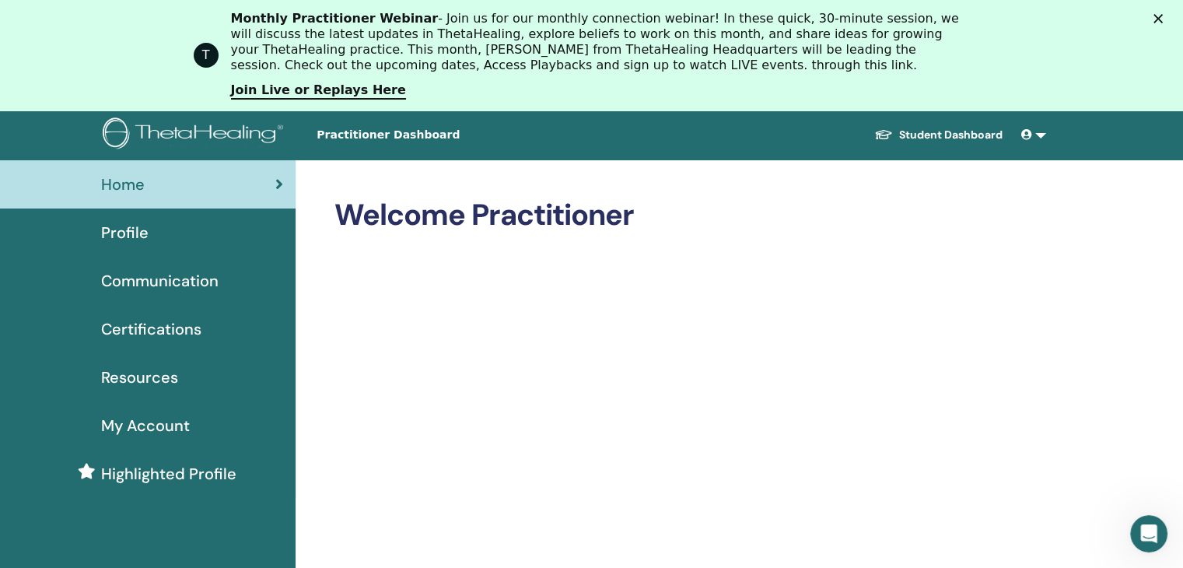
click at [151, 327] on span "Certifications" at bounding box center [151, 328] width 100 height 23
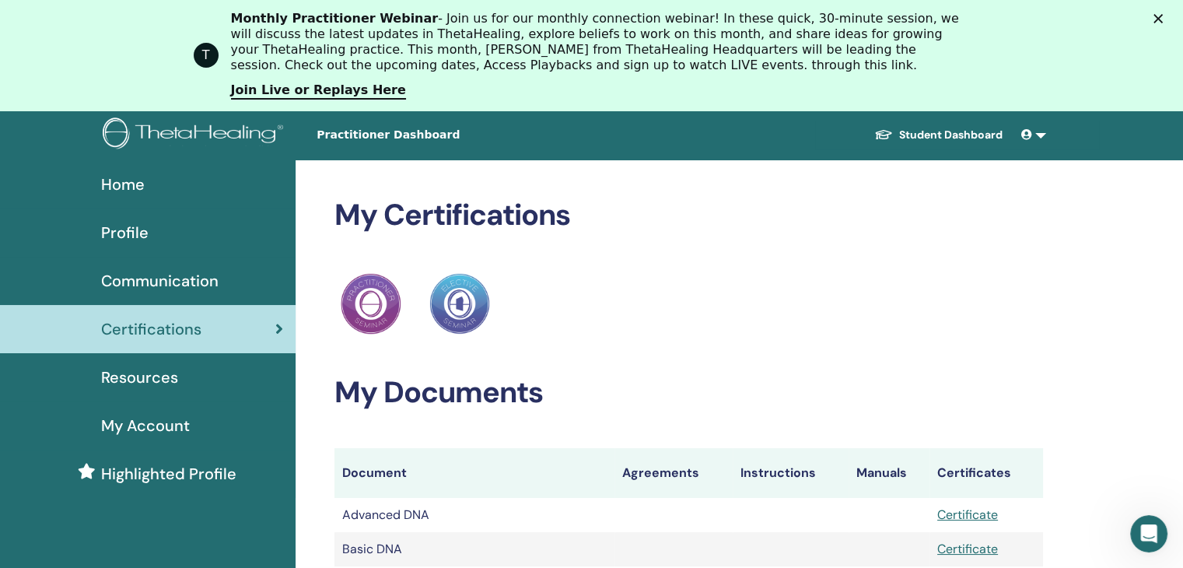
click at [149, 188] on div "Home" at bounding box center [147, 184] width 271 height 23
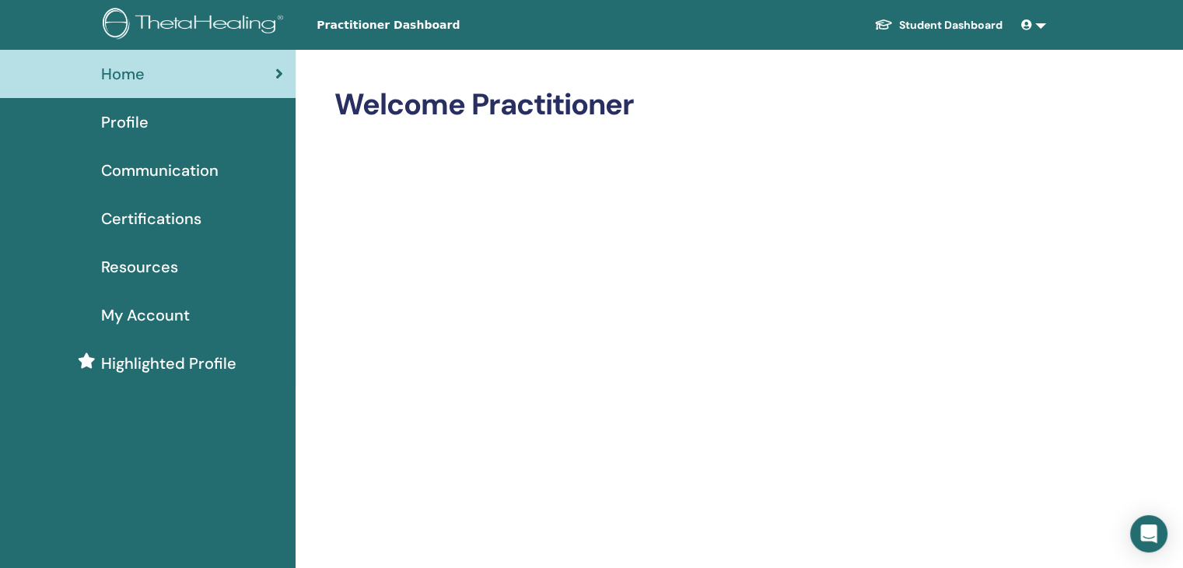
click at [214, 19] on img at bounding box center [196, 25] width 186 height 35
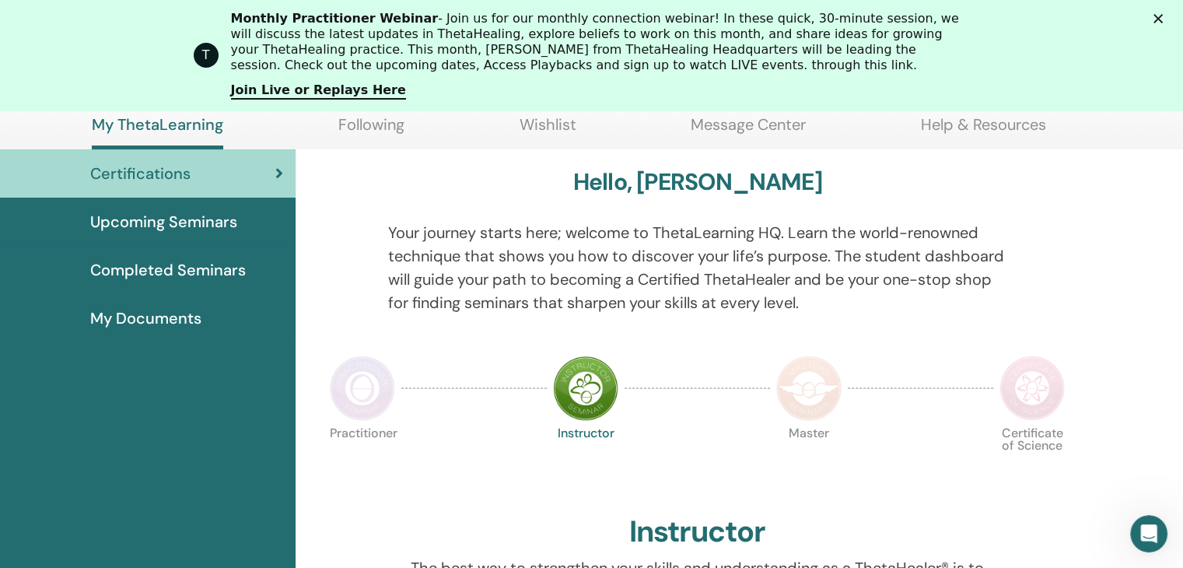
scroll to position [118, 0]
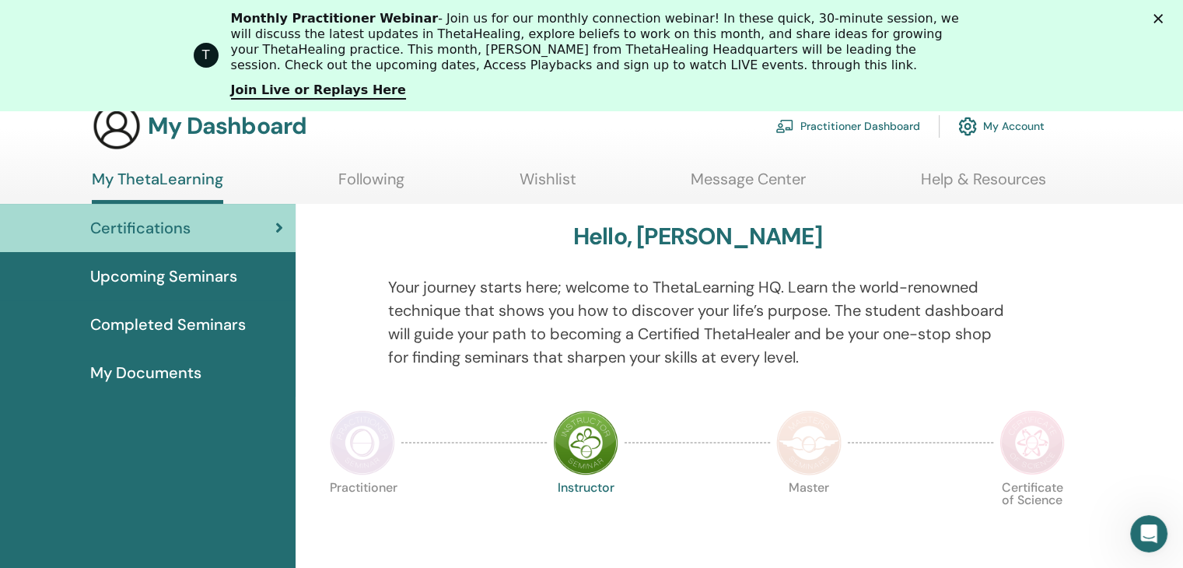
click at [378, 181] on link "Following" at bounding box center [371, 185] width 66 height 30
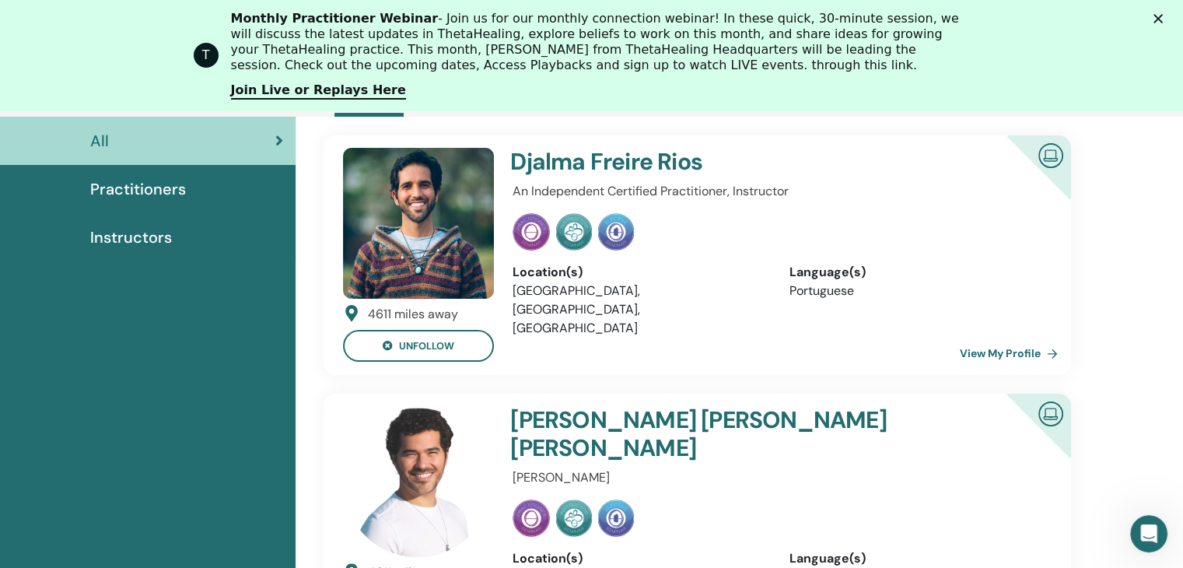
scroll to position [196, 0]
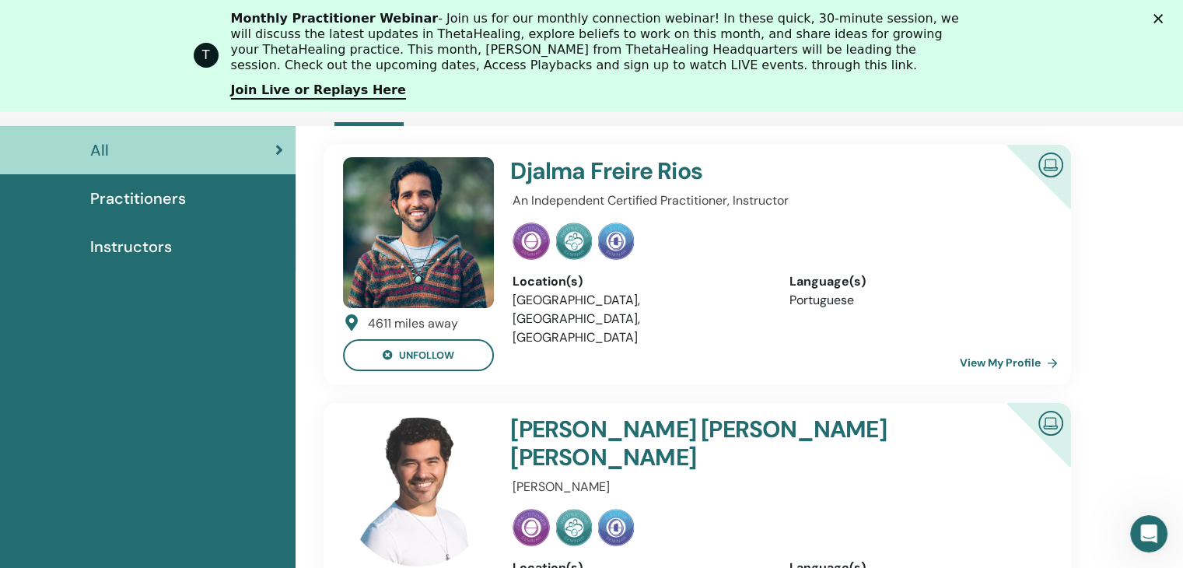
click at [464, 228] on img at bounding box center [418, 232] width 151 height 151
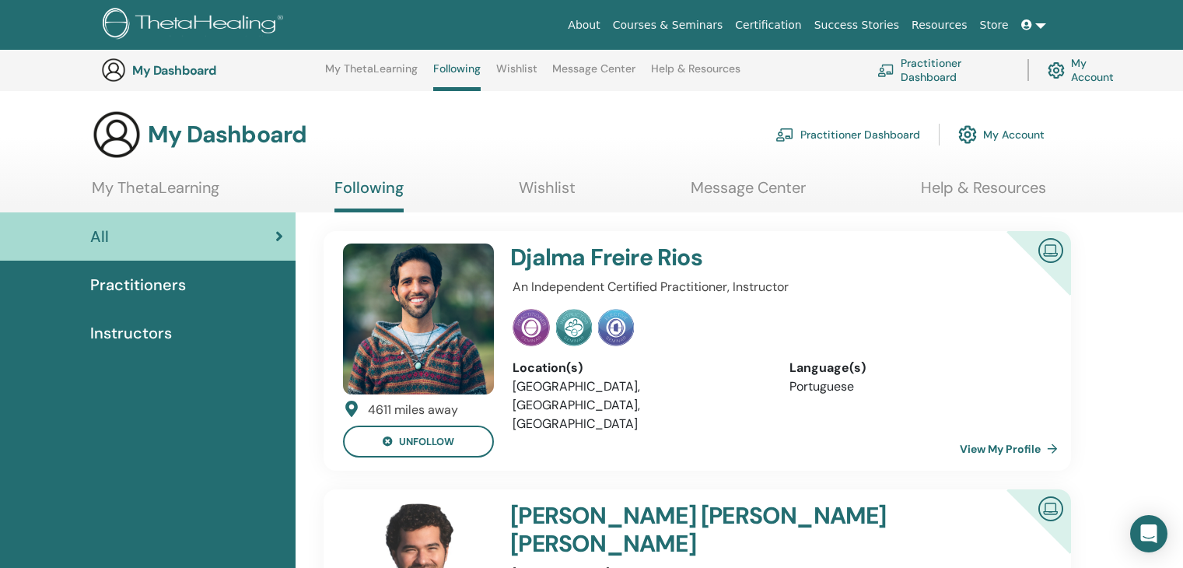
scroll to position [196, 0]
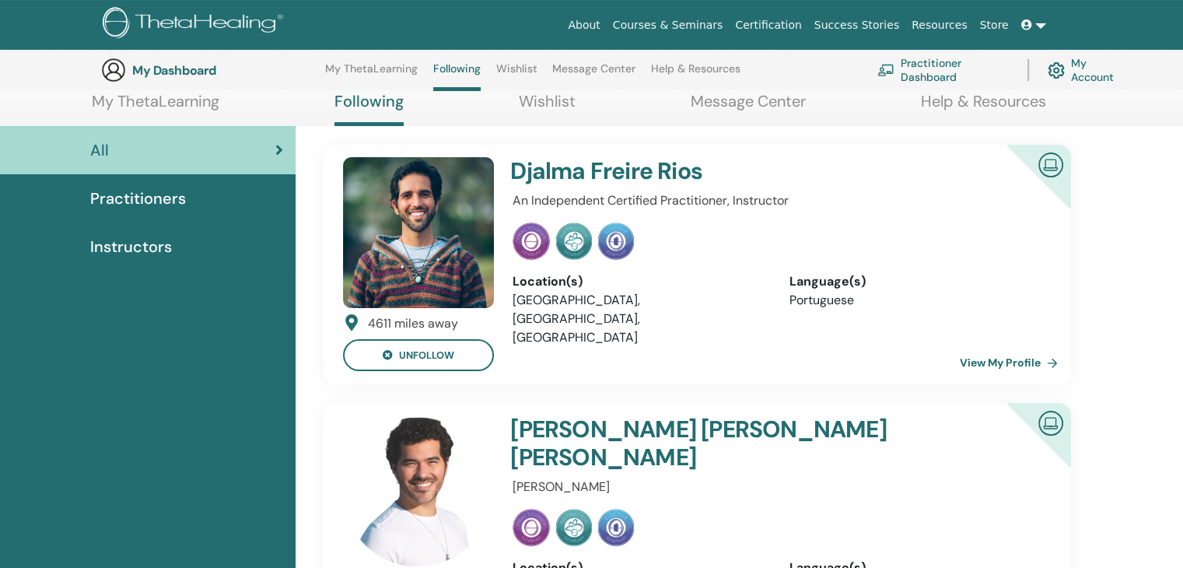
click at [1008, 255] on div "[PERSON_NAME] [PERSON_NAME] An Independent Certified Practitioner, Instructor L…" at bounding box center [777, 264] width 548 height 215
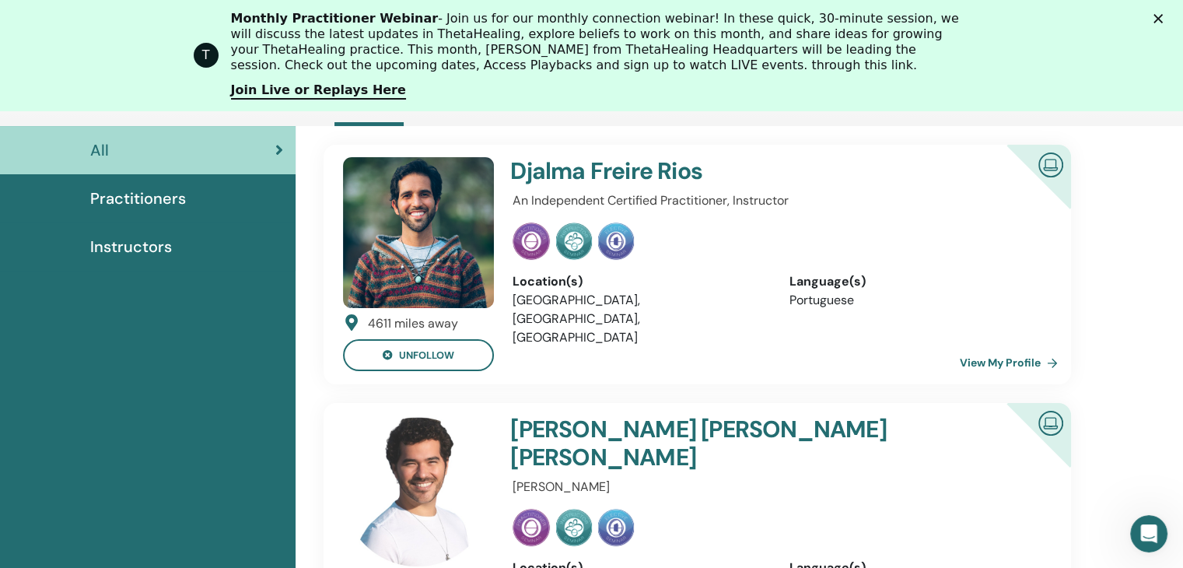
scroll to position [0, 0]
click at [1004, 355] on link "View My Profile" at bounding box center [1012, 362] width 104 height 31
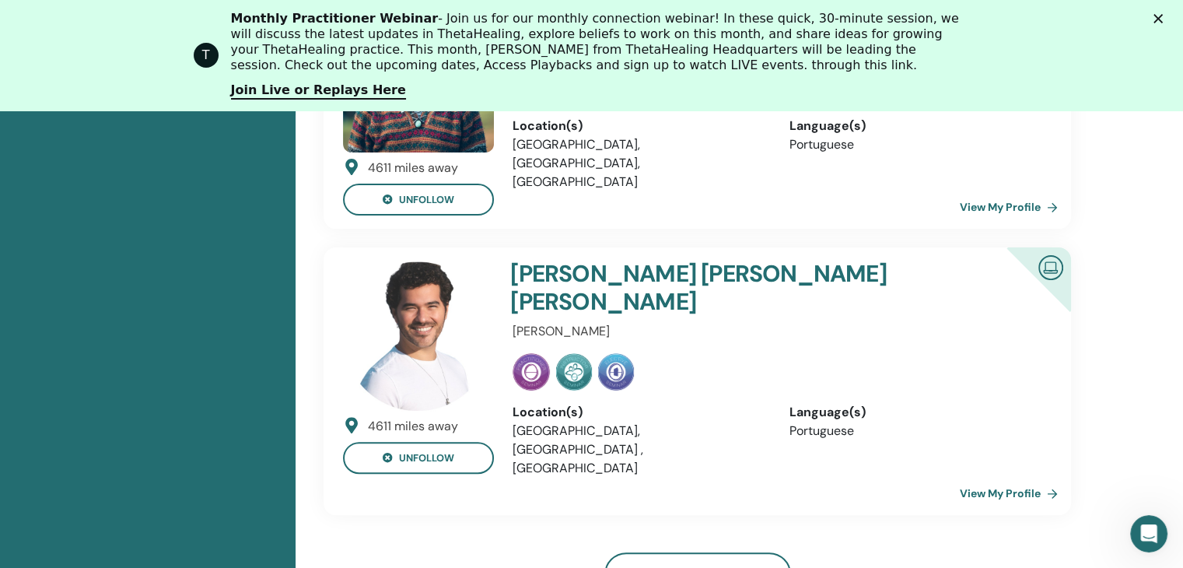
click at [1026, 477] on link "View My Profile" at bounding box center [1012, 492] width 104 height 31
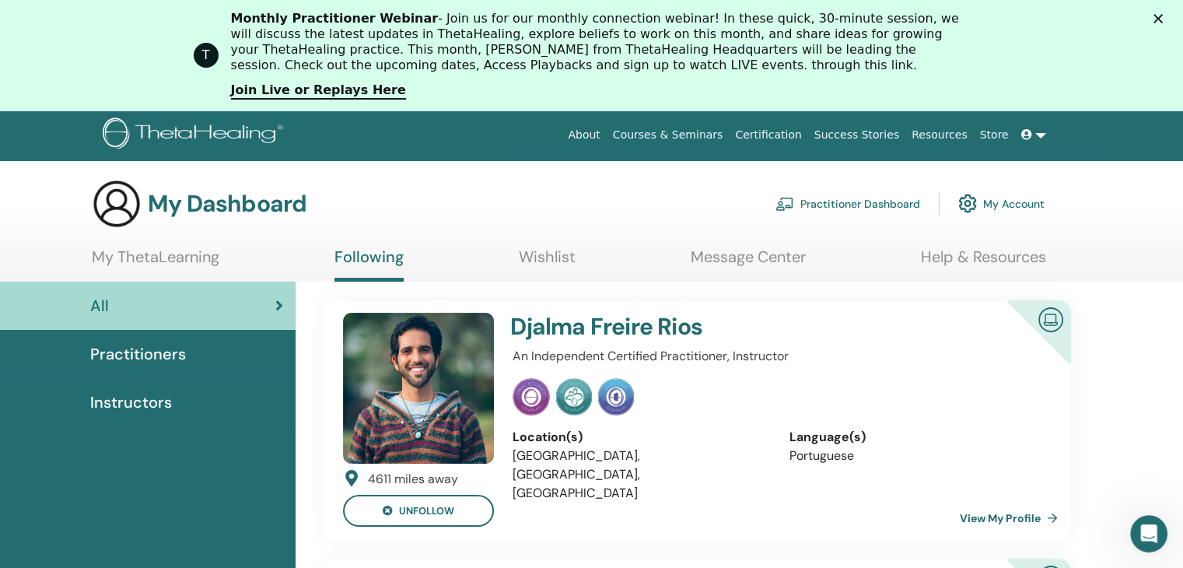
click at [544, 259] on link "Wishlist" at bounding box center [547, 262] width 57 height 30
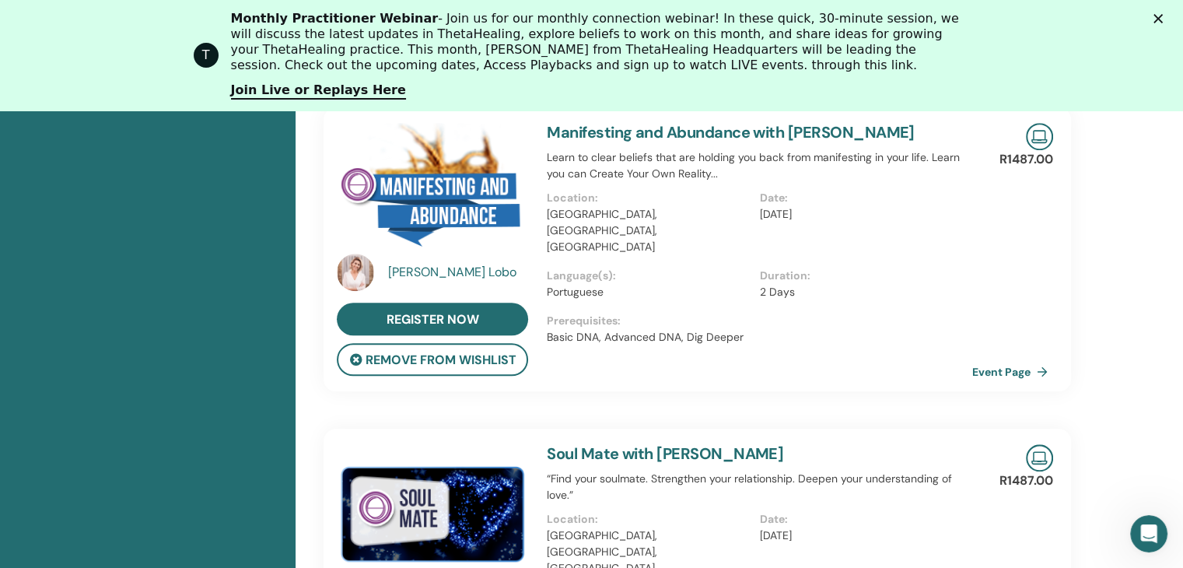
scroll to position [1207, 0]
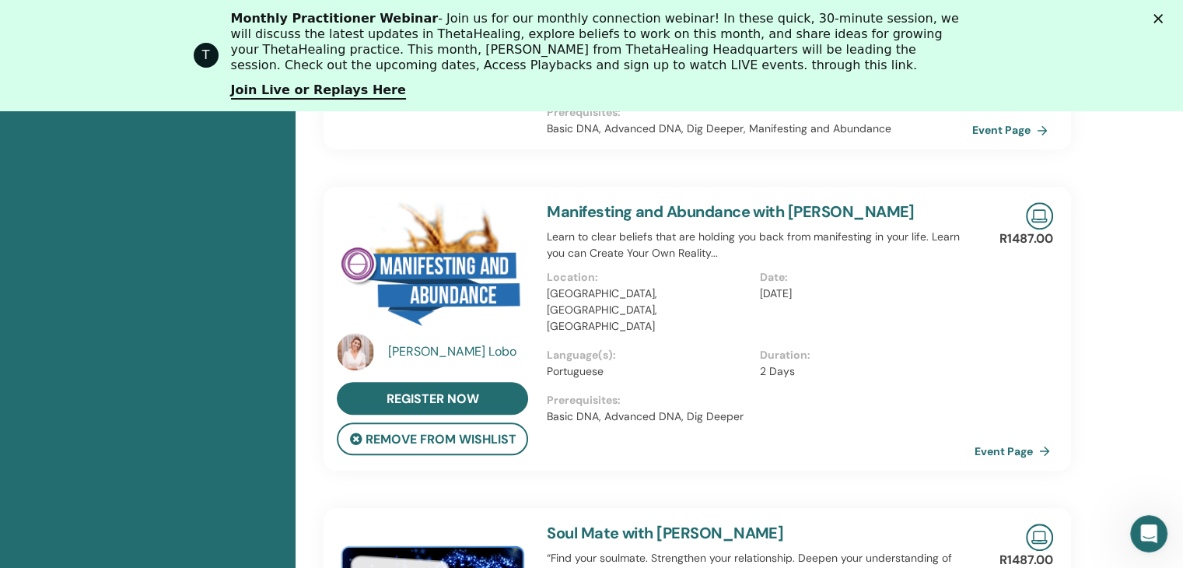
click at [1016, 439] on link "Event Page" at bounding box center [1015, 450] width 82 height 23
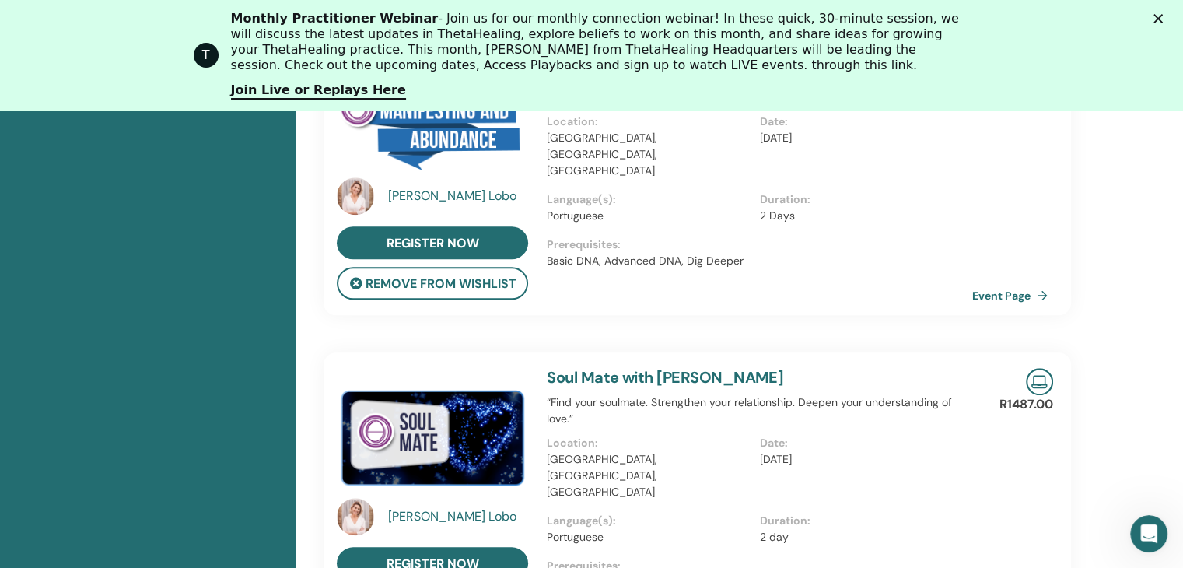
scroll to position [1596, 0]
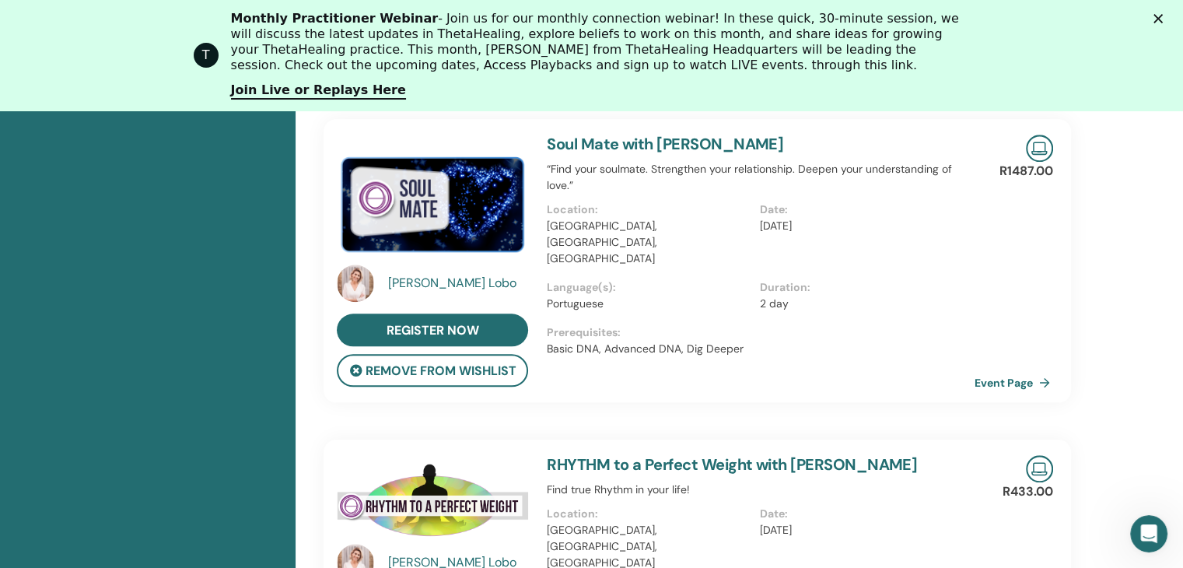
click at [1018, 371] on link "Event Page" at bounding box center [1015, 382] width 82 height 23
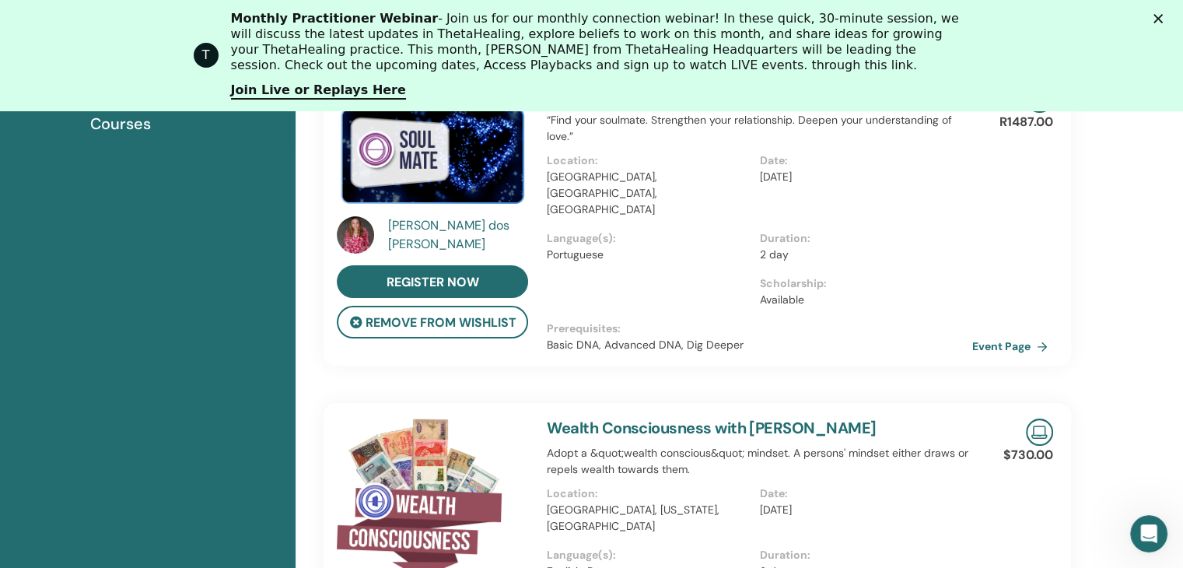
scroll to position [274, 0]
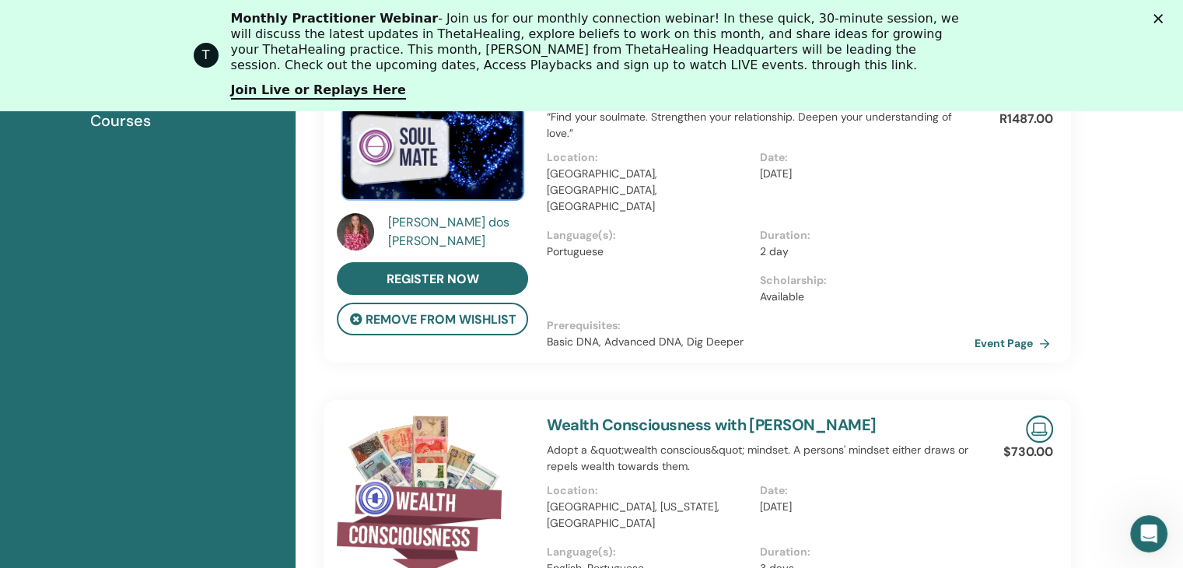
click at [987, 334] on link "Event Page" at bounding box center [1015, 342] width 82 height 23
click at [1034, 331] on link "Event Page" at bounding box center [1015, 342] width 82 height 23
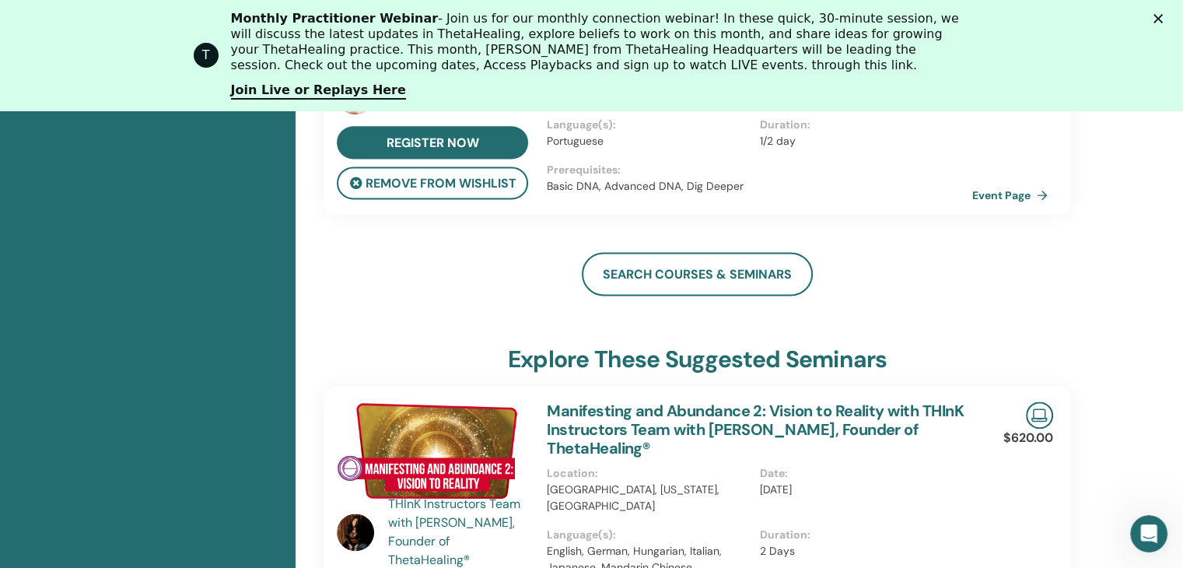
scroll to position [2062, 0]
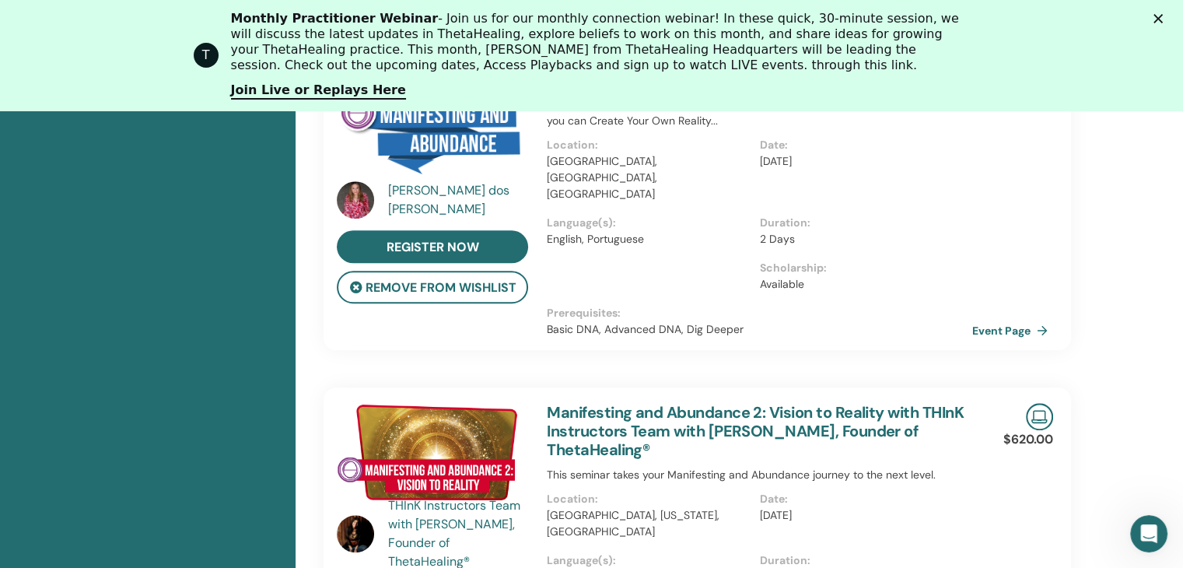
scroll to position [1207, 0]
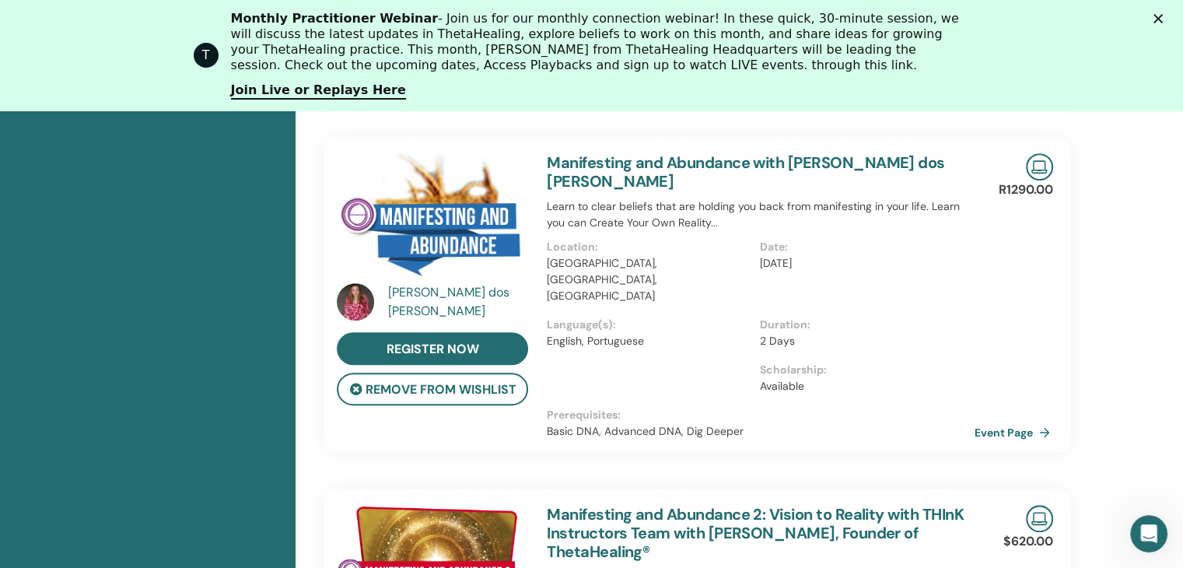
click at [997, 421] on link "Event Page" at bounding box center [1015, 432] width 82 height 23
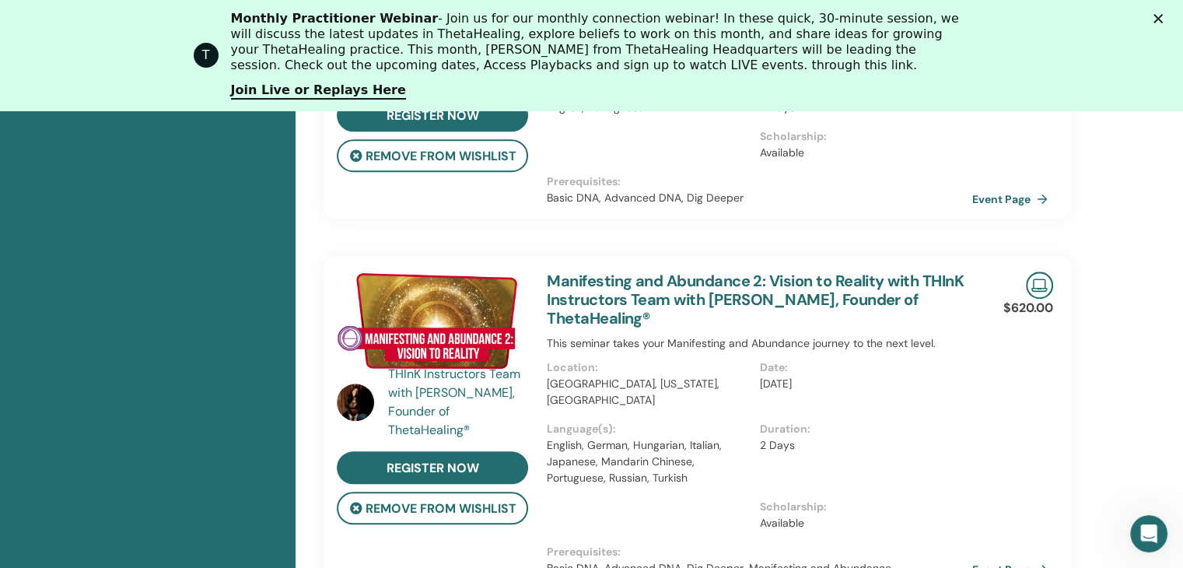
scroll to position [1440, 0]
click at [1019, 558] on link "Event Page" at bounding box center [1015, 569] width 82 height 23
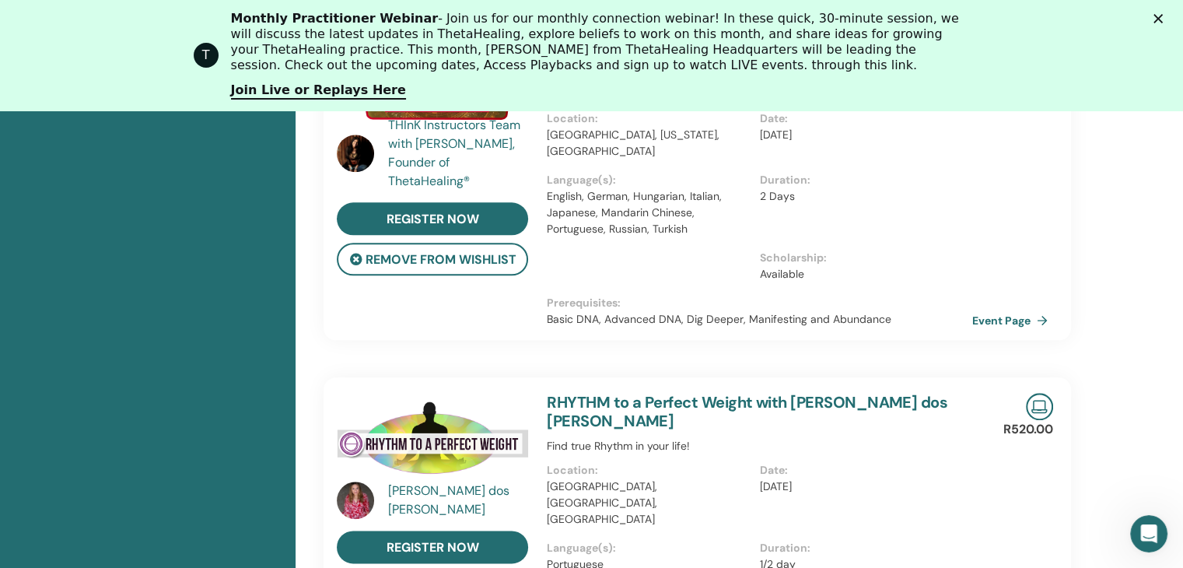
scroll to position [1673, 0]
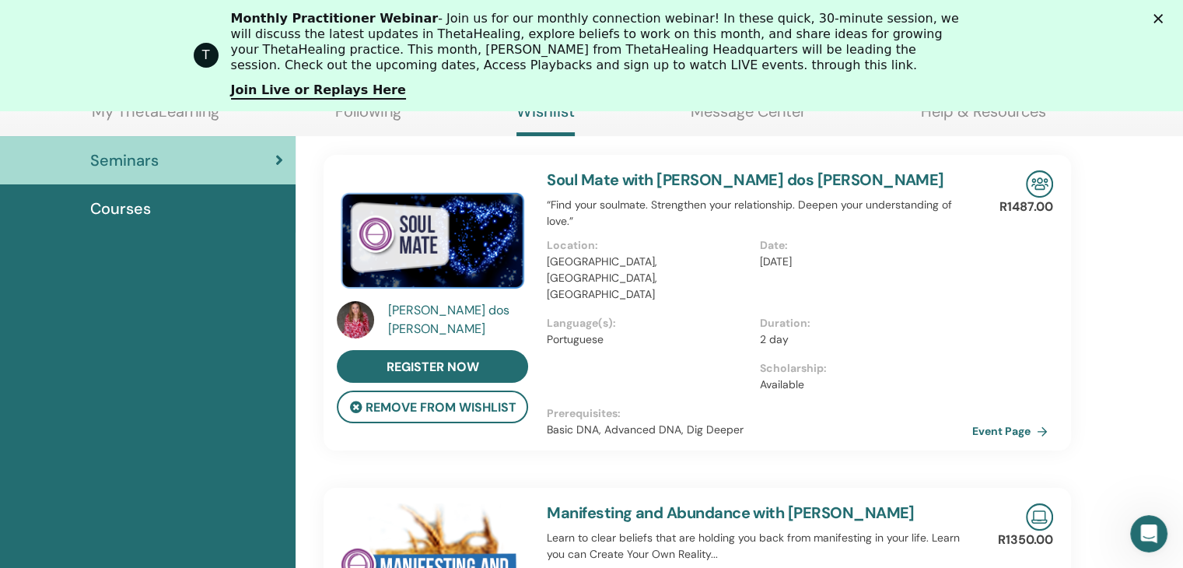
scroll to position [118, 0]
